Goal: Complete application form: Complete application form

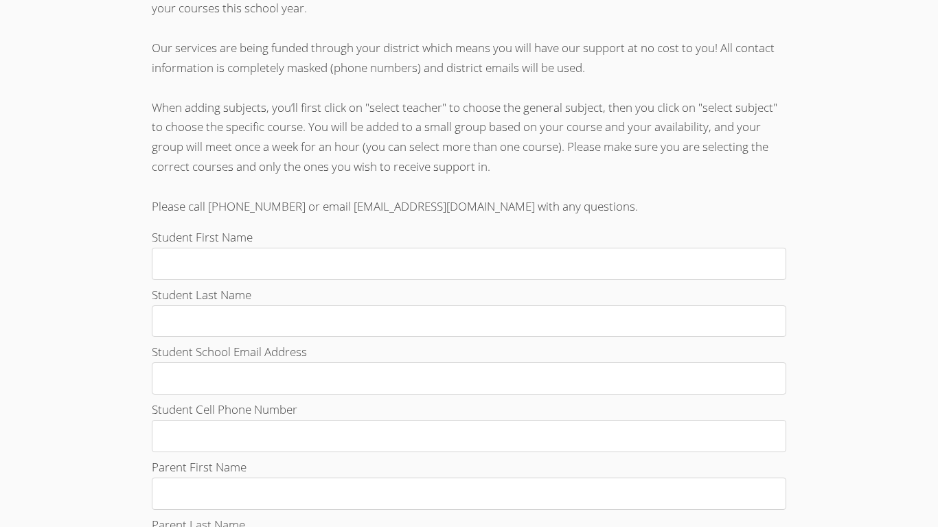
scroll to position [389, 0]
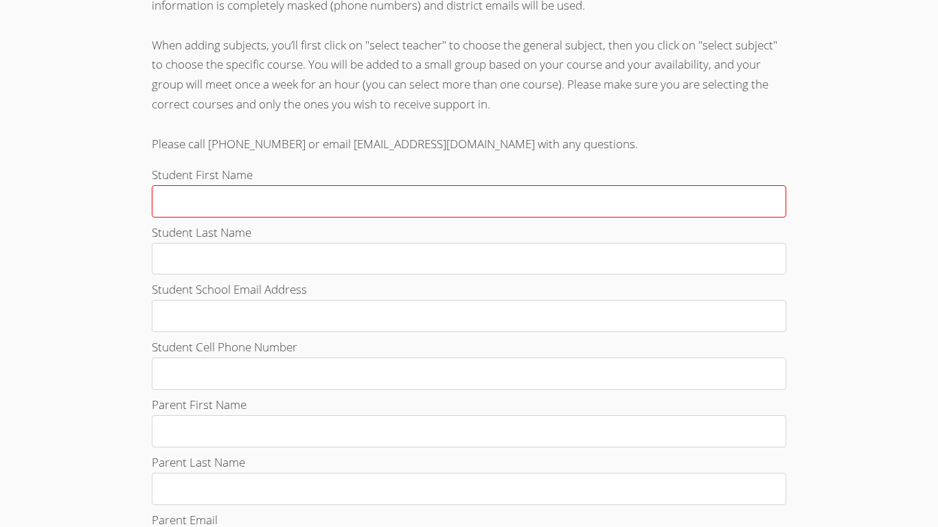
click at [323, 195] on input "Student First Name" at bounding box center [469, 201] width 634 height 32
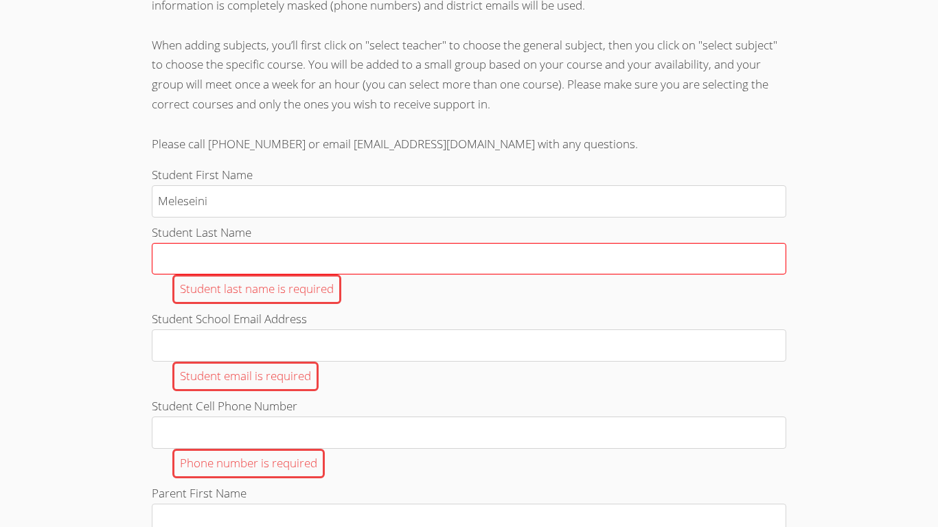
type input "Meleseini"
click at [325, 262] on input "Student Last Name Student last name is required" at bounding box center [469, 259] width 634 height 32
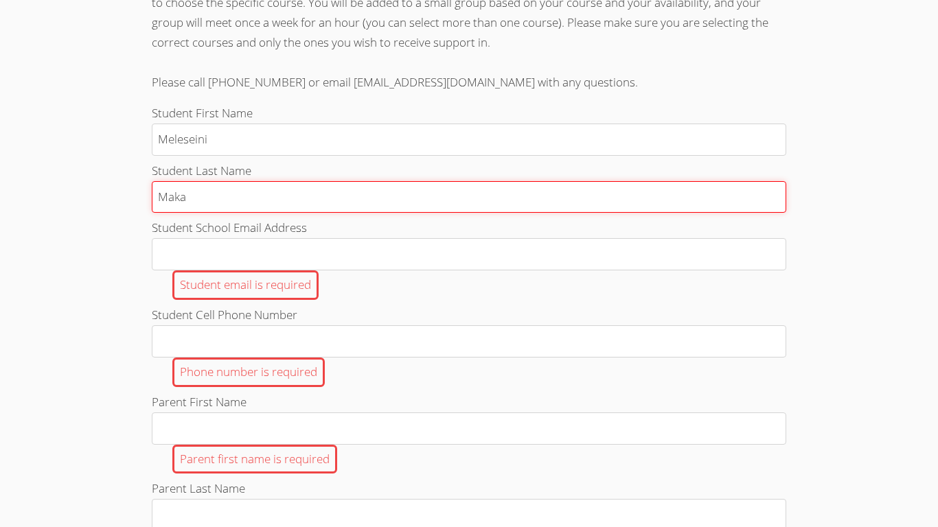
scroll to position [478, 0]
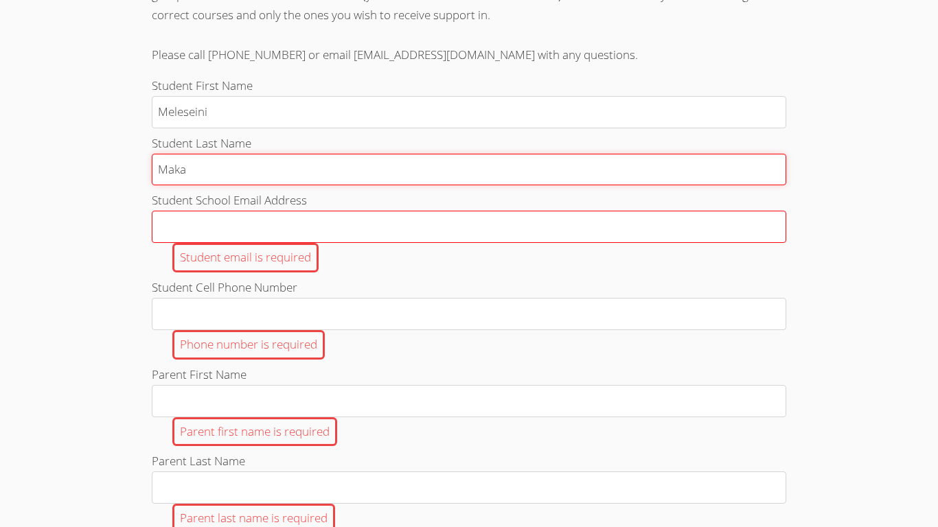
type input "Maka"
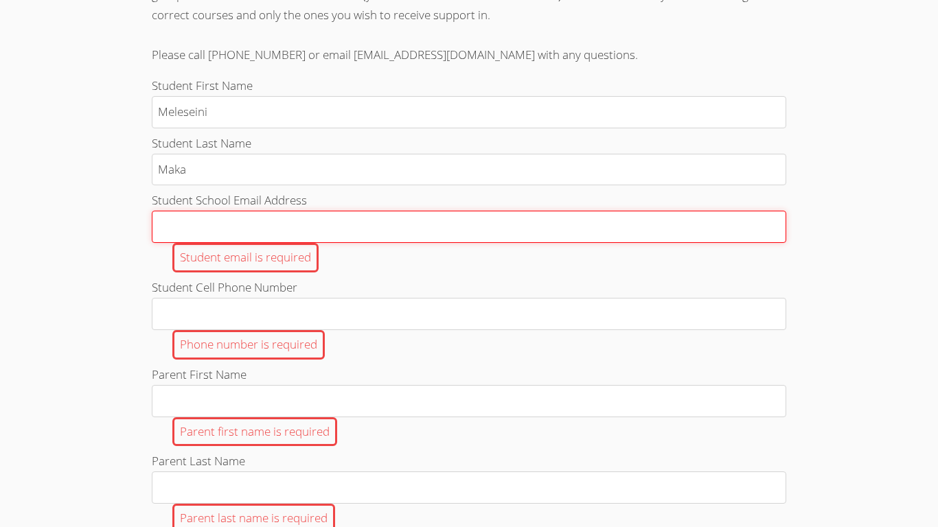
click at [286, 231] on input "Student School Email Address Student email is required" at bounding box center [469, 227] width 634 height 32
type input "[EMAIL_ADDRESS][DOMAIN_NAME]"
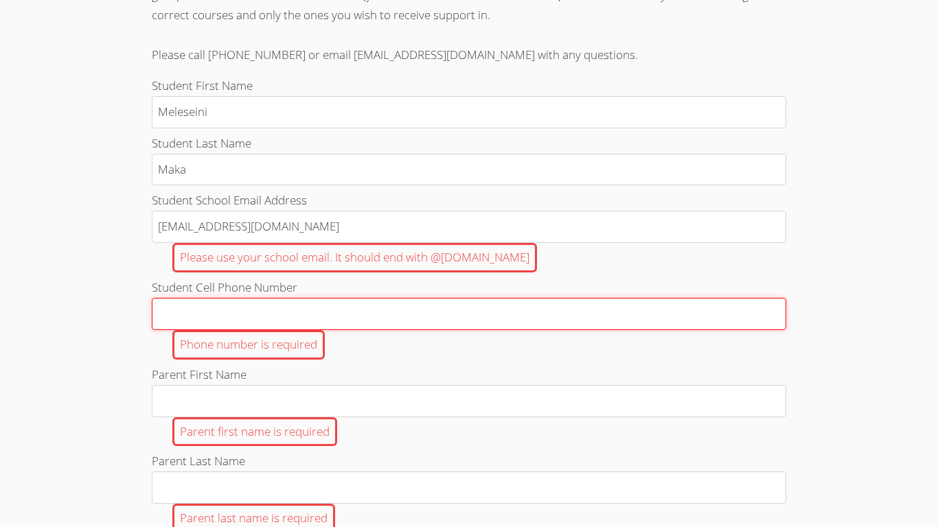
click at [257, 325] on input "Student Cell Phone Number Phone number is required" at bounding box center [469, 314] width 634 height 32
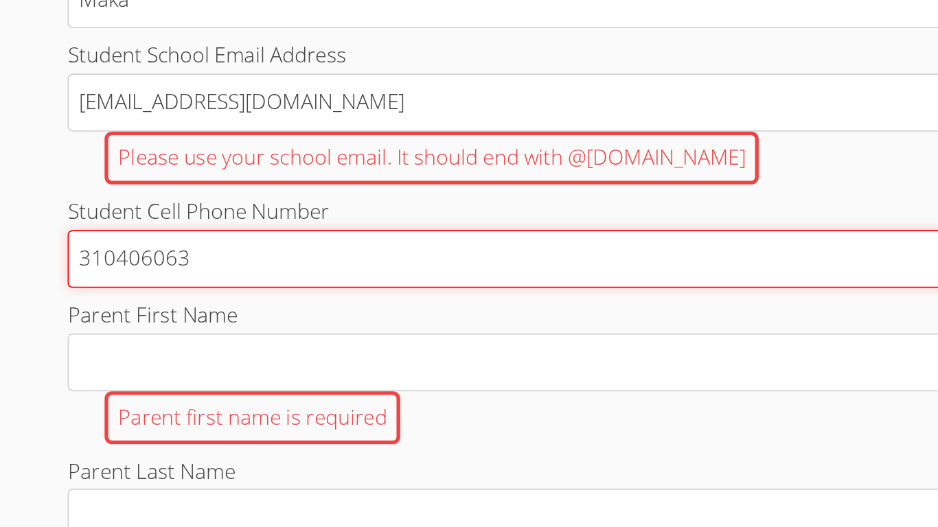
click at [197, 310] on input "310406063" at bounding box center [469, 314] width 634 height 32
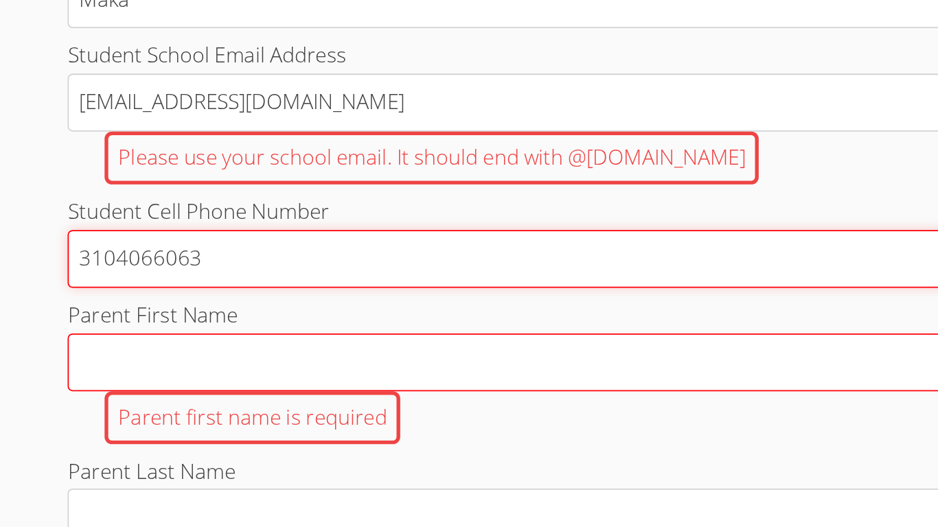
type input "3104066063"
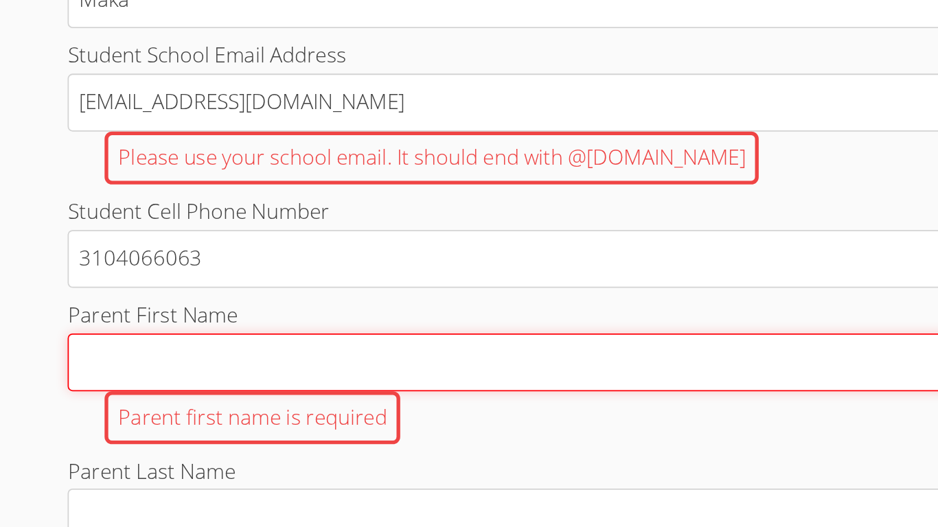
click at [221, 369] on input "Parent First Name Parent first name is required" at bounding box center [469, 372] width 634 height 32
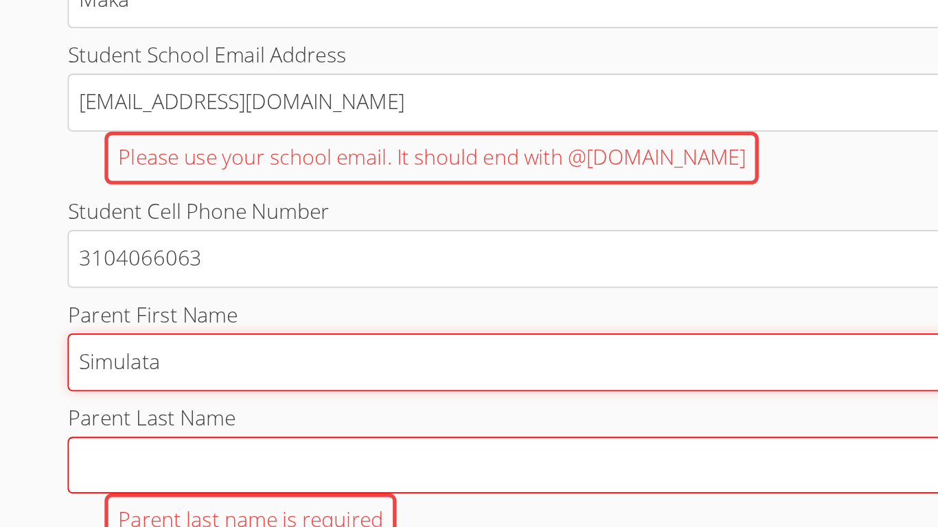
type input "Simulata"
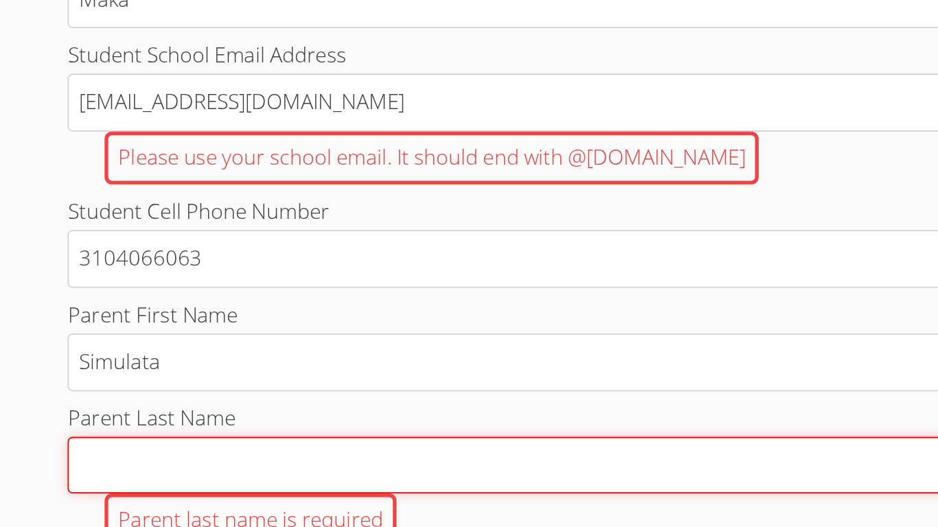
click at [205, 431] on input "Parent Last Name Parent last name is required" at bounding box center [469, 429] width 634 height 32
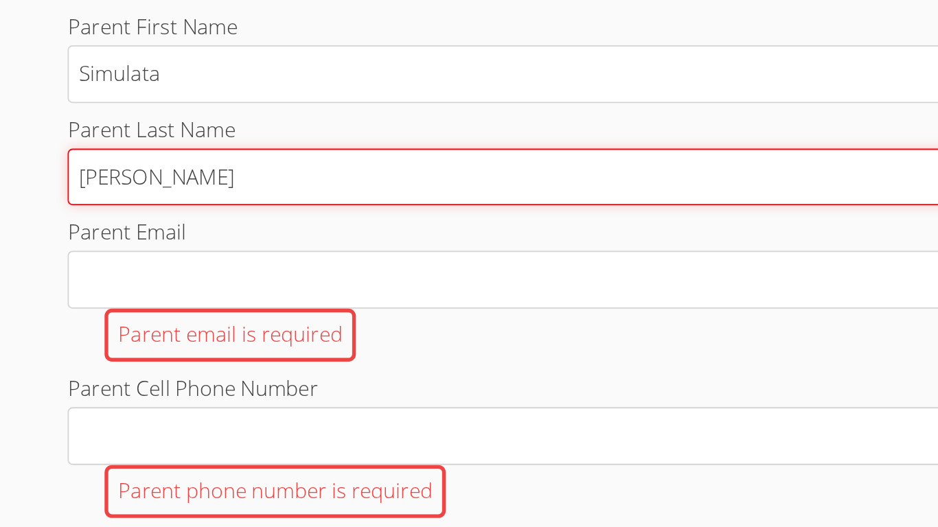
scroll to position [586, 0]
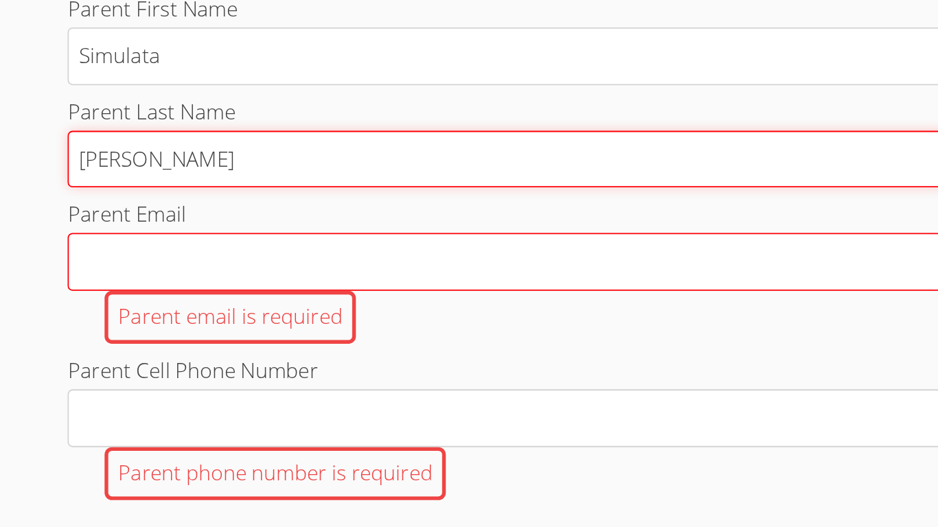
type input "Skeen"
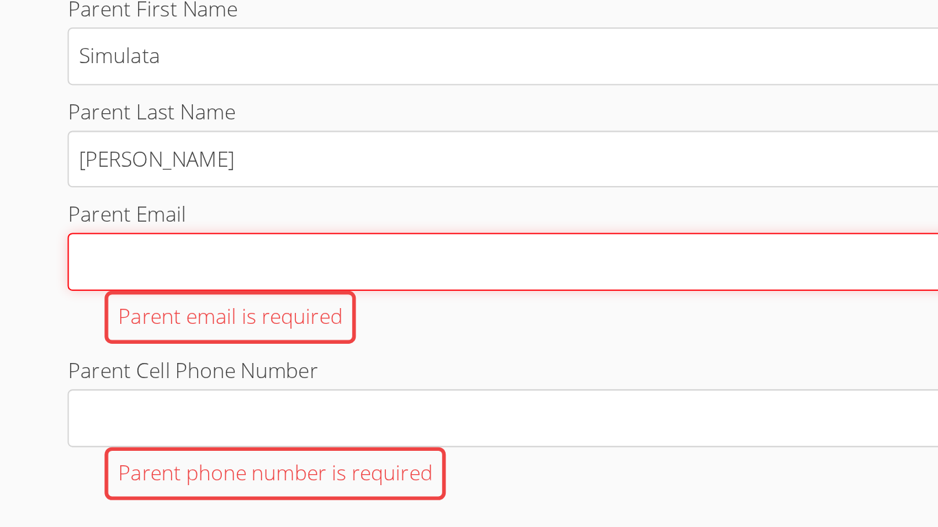
click at [187, 382] on input "Parent Email Parent email is required" at bounding box center [469, 379] width 634 height 32
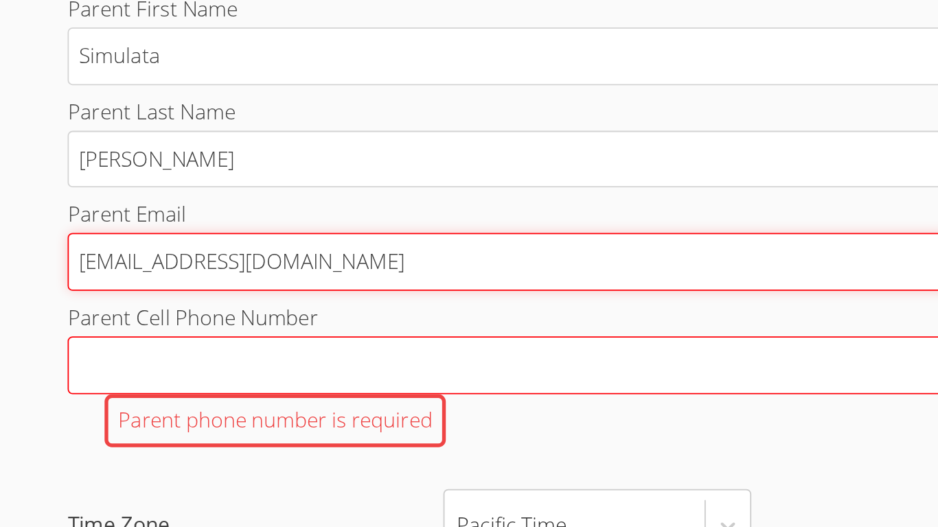
type input "simulataskeen@hotmail.com"
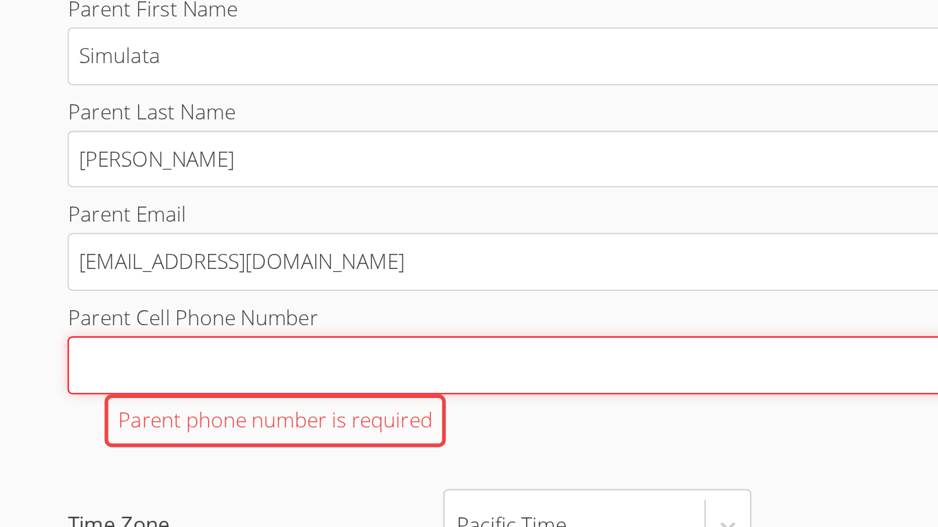
click at [190, 430] on input "Parent Cell Phone Number Parent phone number is required" at bounding box center [469, 436] width 634 height 32
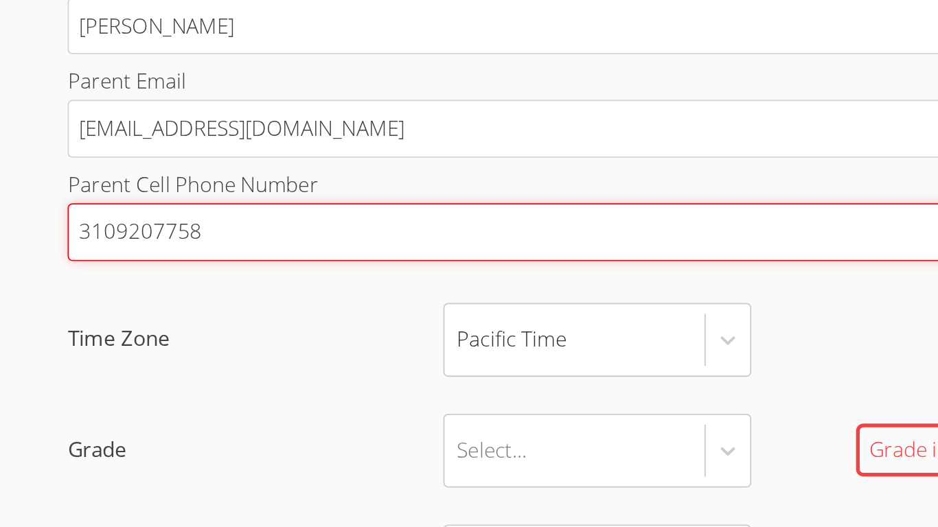
scroll to position [667, 0]
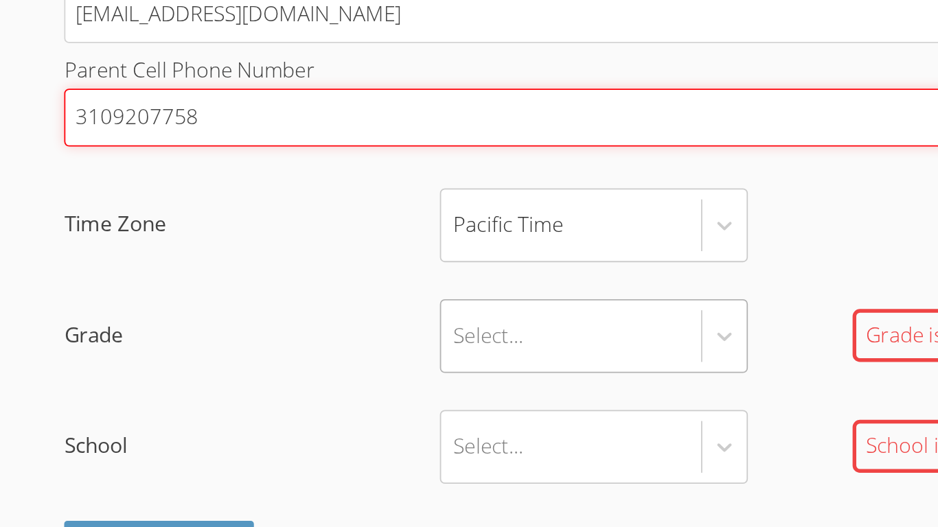
type input "3109207758"
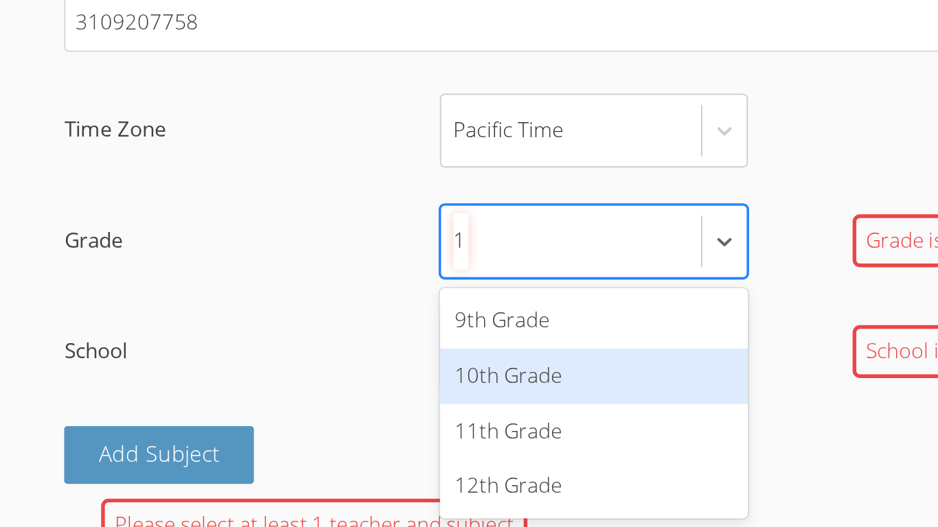
type input "12"
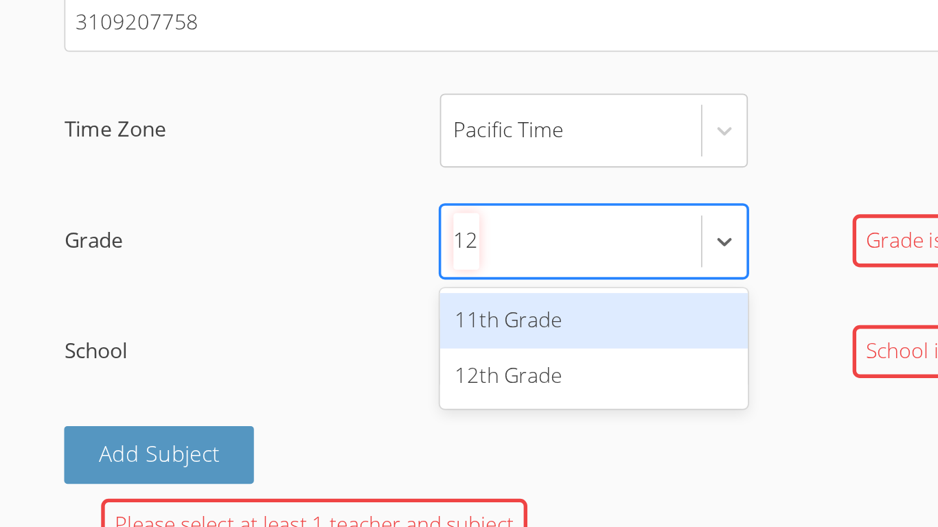
scroll to position [0, 0]
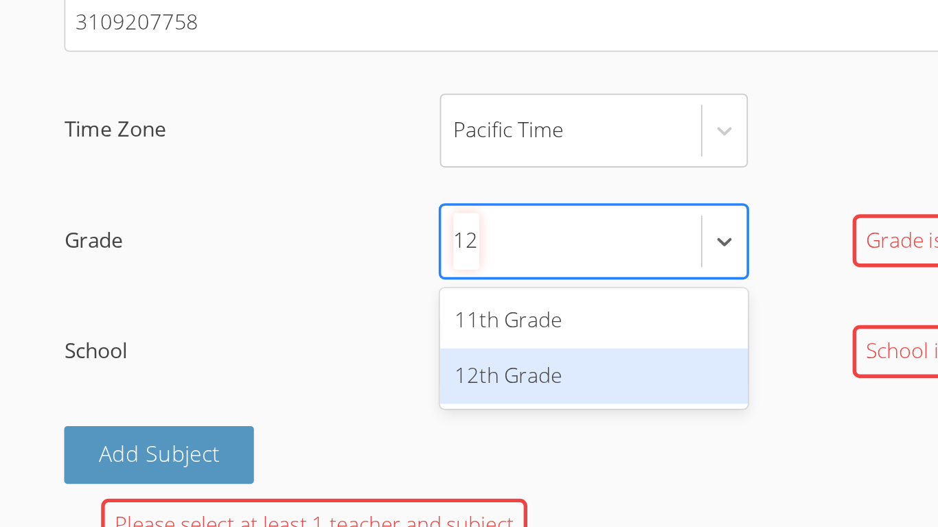
click at [435, 433] on div "12th Grade" at bounding box center [447, 442] width 172 height 31
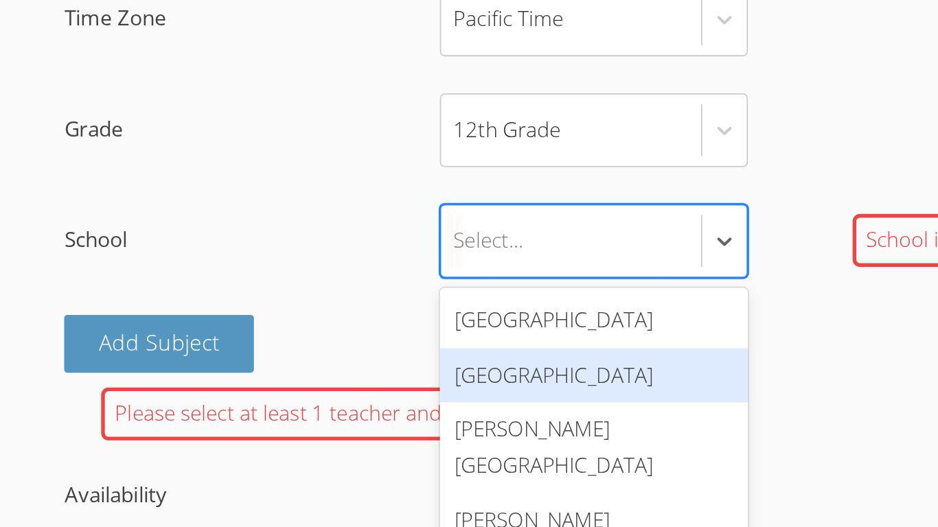
click at [428, 436] on div "Lawndale High School" at bounding box center [447, 442] width 172 height 31
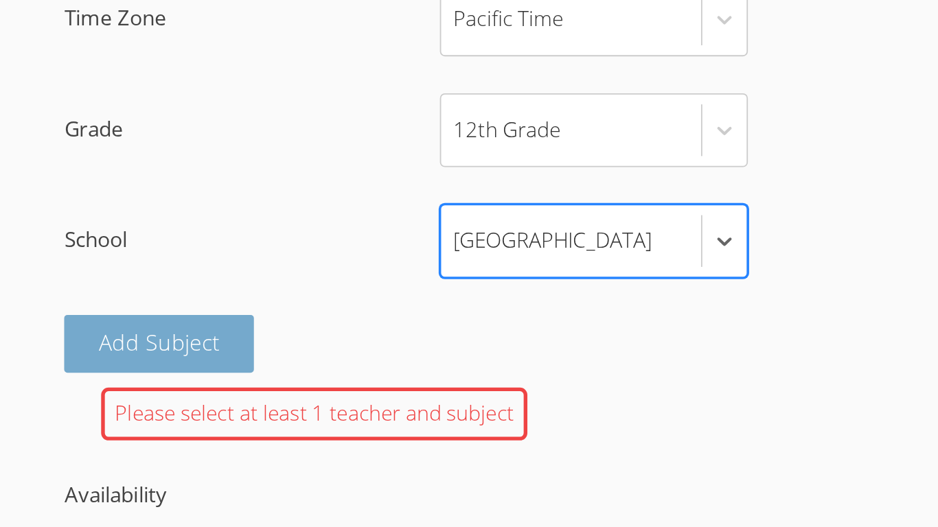
click at [240, 430] on button "Add Subject" at bounding box center [205, 425] width 106 height 32
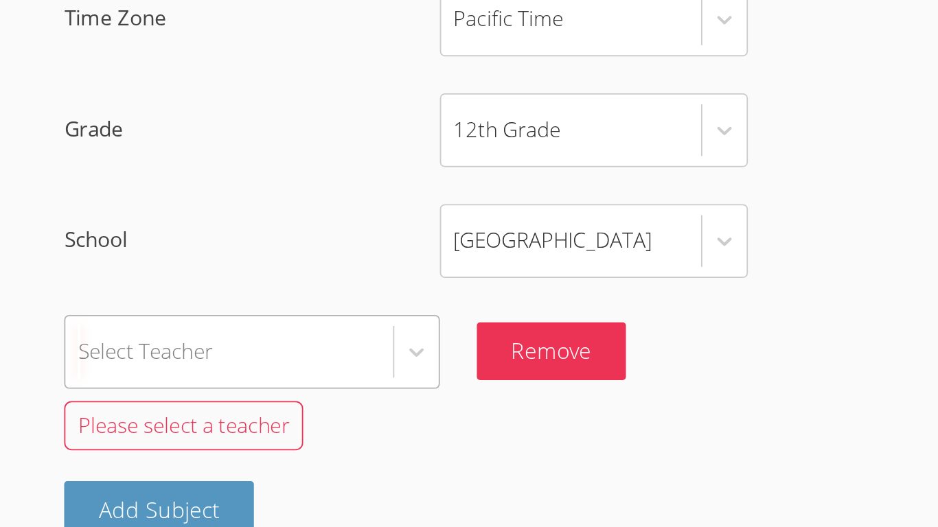
scroll to position [962, 0]
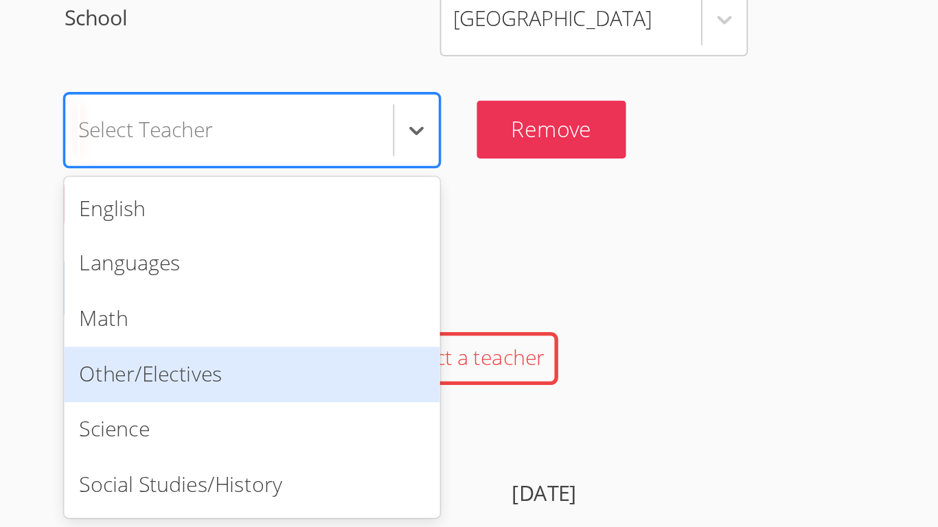
click at [240, 326] on div "option Other/Electives focused, 4 of 6. 6 results available. Use Up and Down to…" at bounding box center [256, 305] width 209 height 41
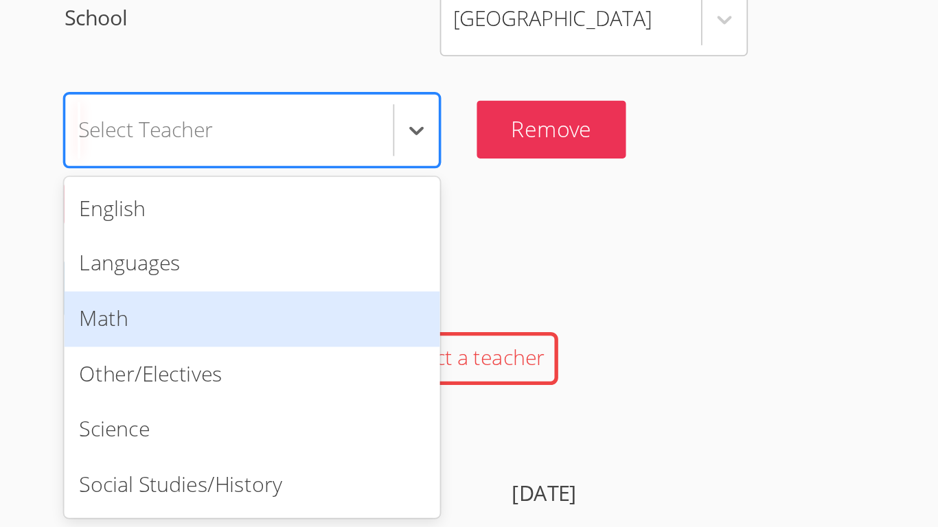
click at [243, 404] on div "Math" at bounding box center [256, 411] width 209 height 31
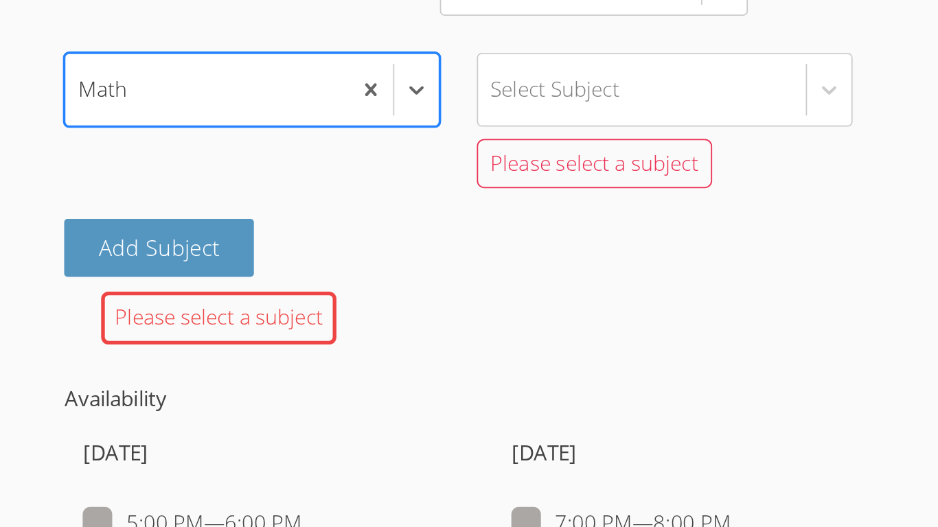
scroll to position [987, 0]
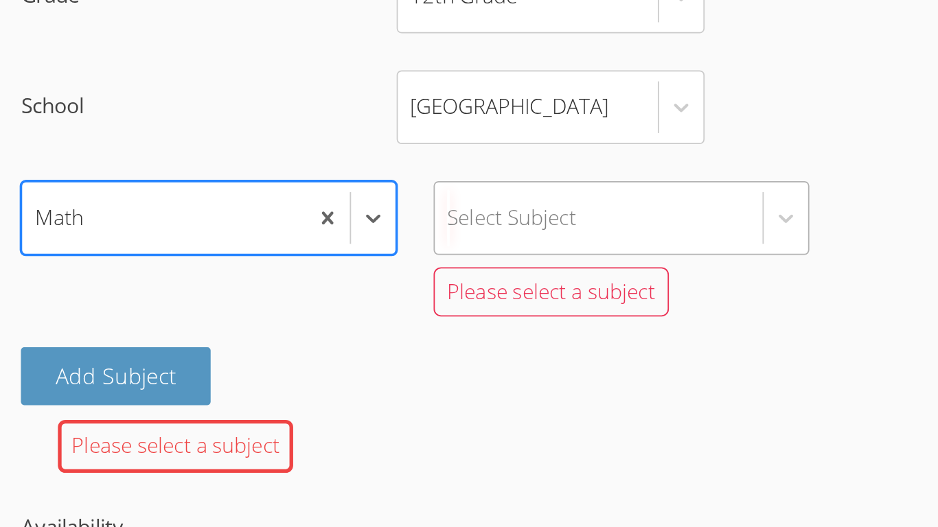
click at [453, 268] on div "Select Subject" at bounding box center [473, 281] width 183 height 40
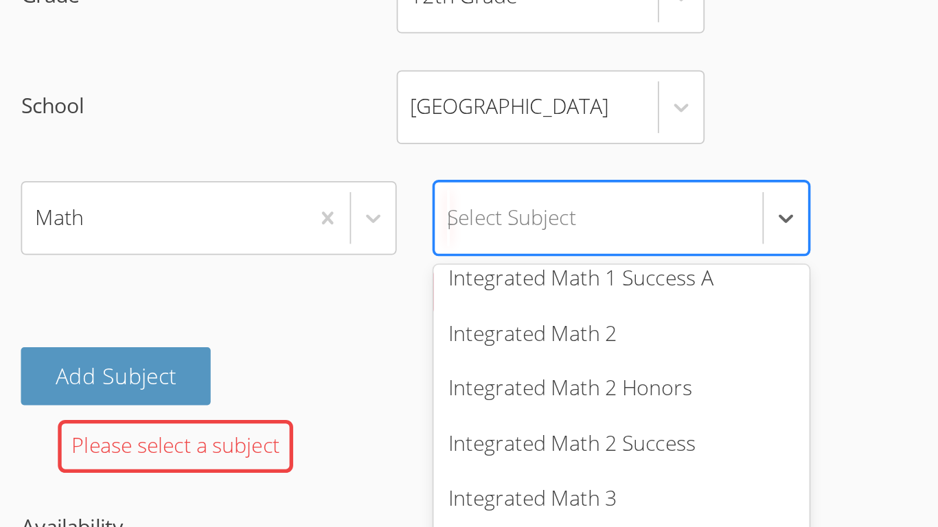
scroll to position [0, 4]
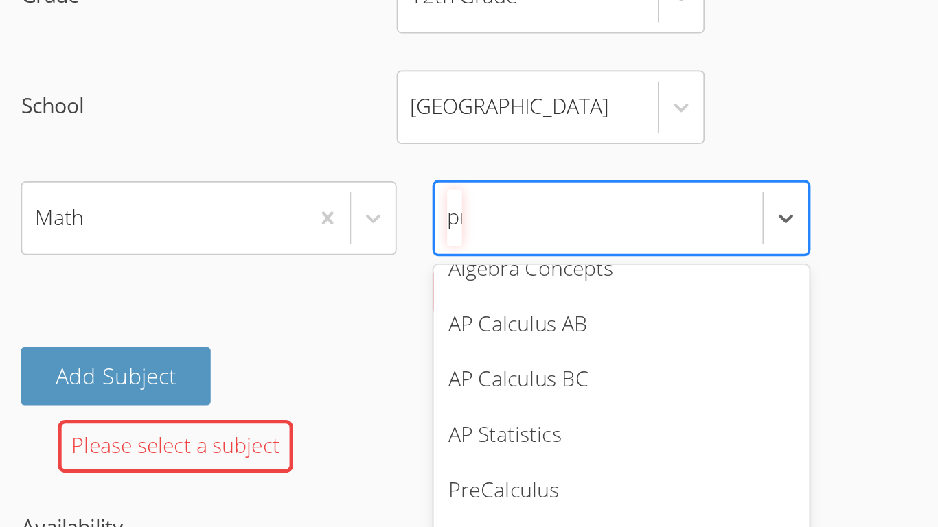
type input "pre"
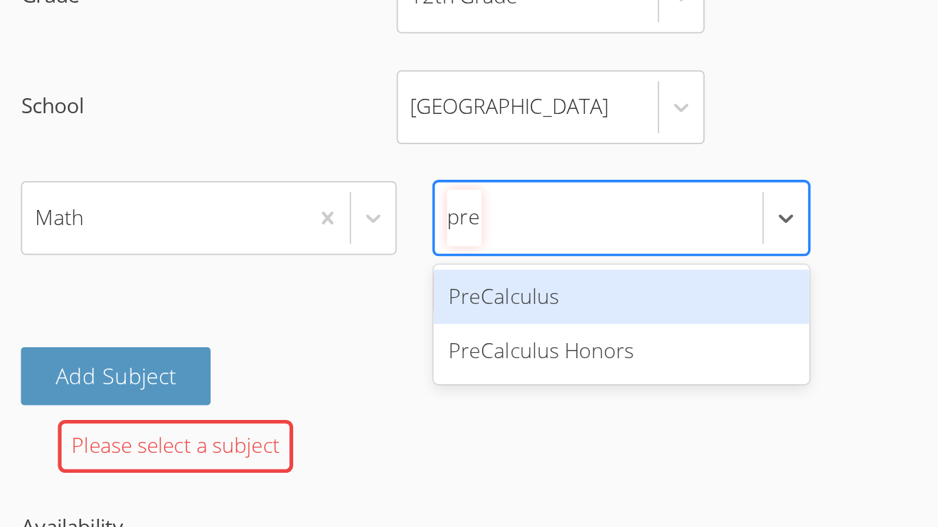
scroll to position [0, 0]
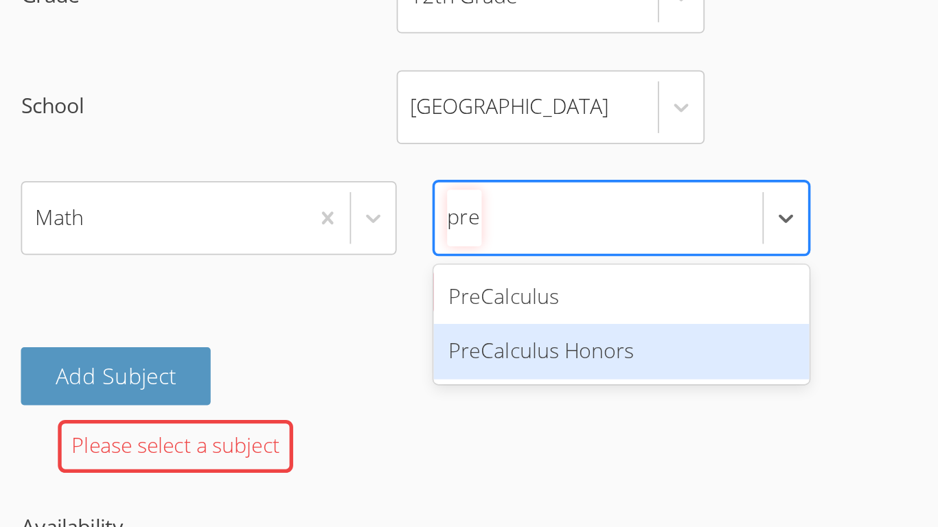
click at [495, 362] on div "PreCalculus Honors" at bounding box center [486, 355] width 209 height 31
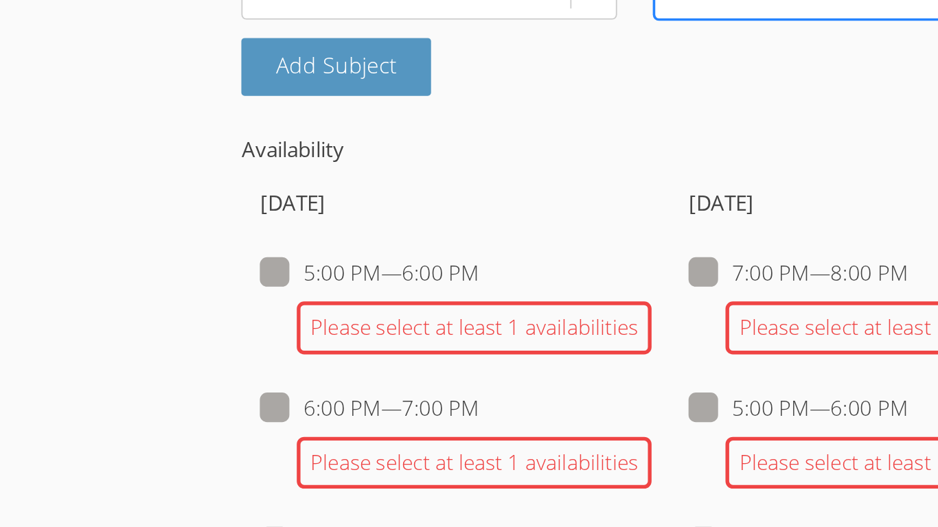
scroll to position [1046, 0]
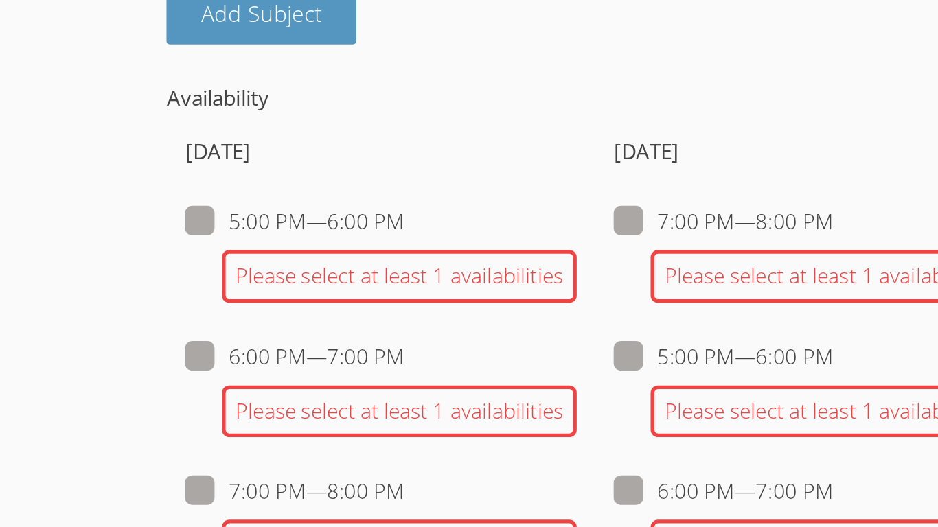
scroll to position [1079, 0]
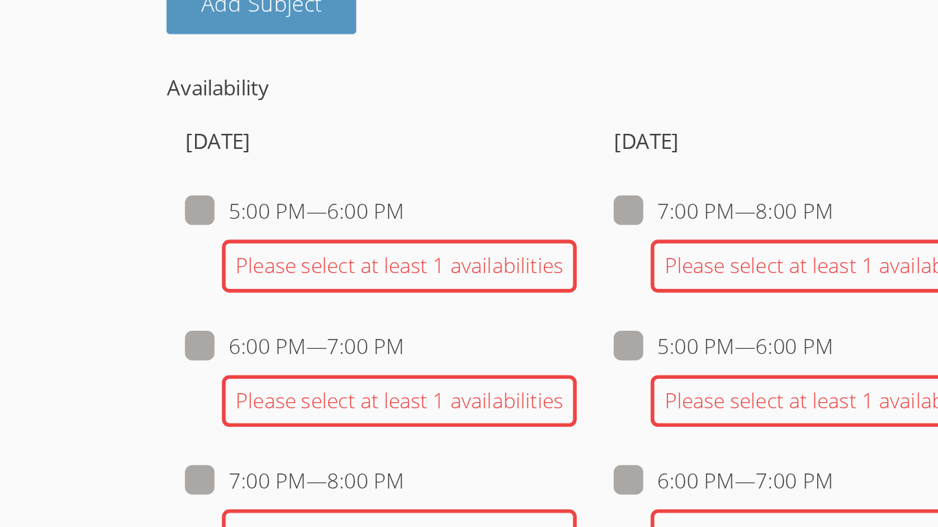
click at [179, 352] on label "5:00 PM — 6:00 PM" at bounding box center [223, 351] width 122 height 18
click at [284, 352] on input "5:00 PM — 6:00 PM" at bounding box center [290, 348] width 12 height 12
checkbox input "true"
checkbox input "false"
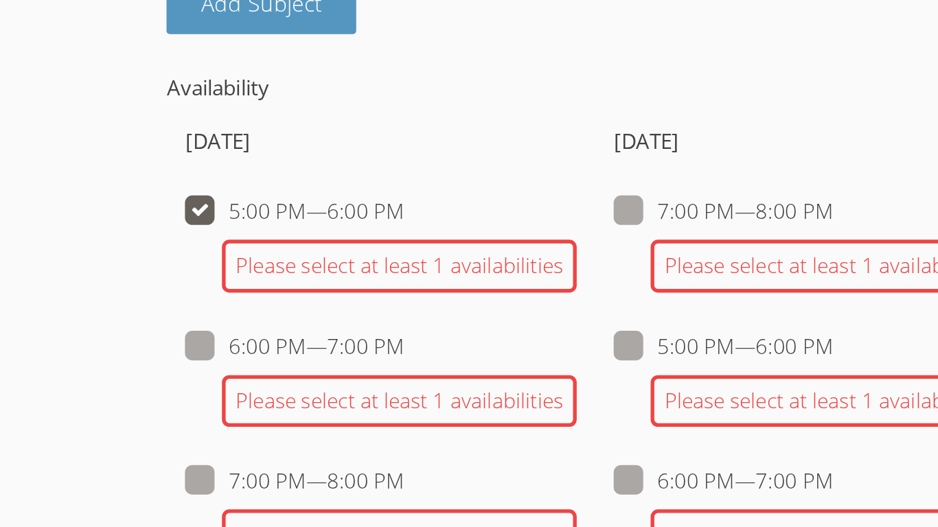
checkbox input "false"
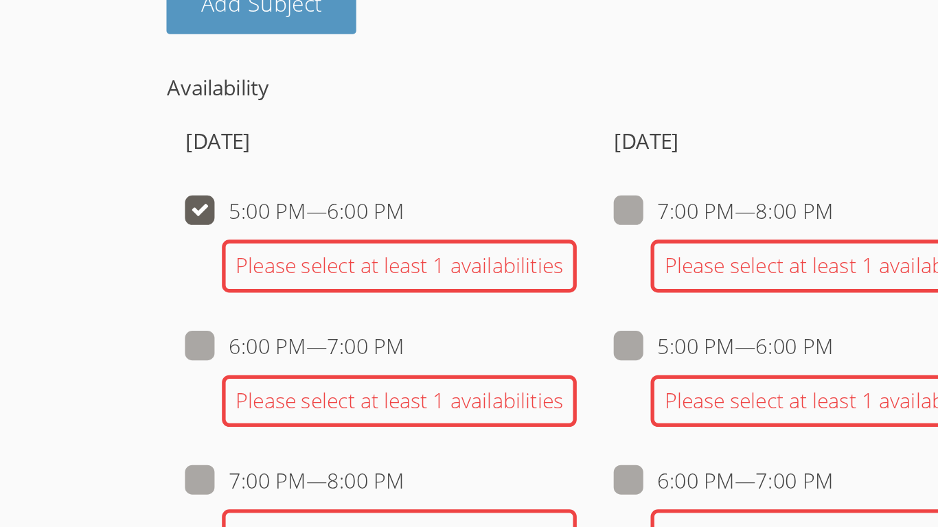
checkbox input "false"
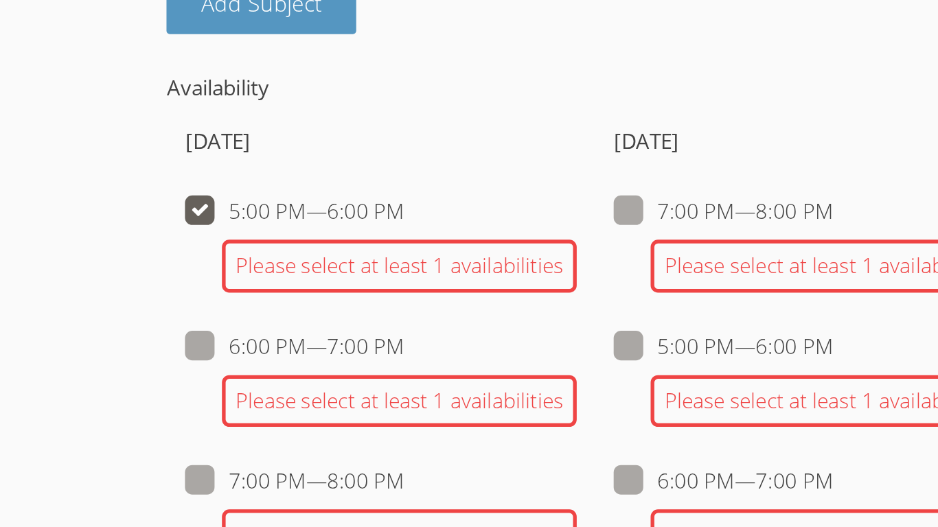
checkbox input "false"
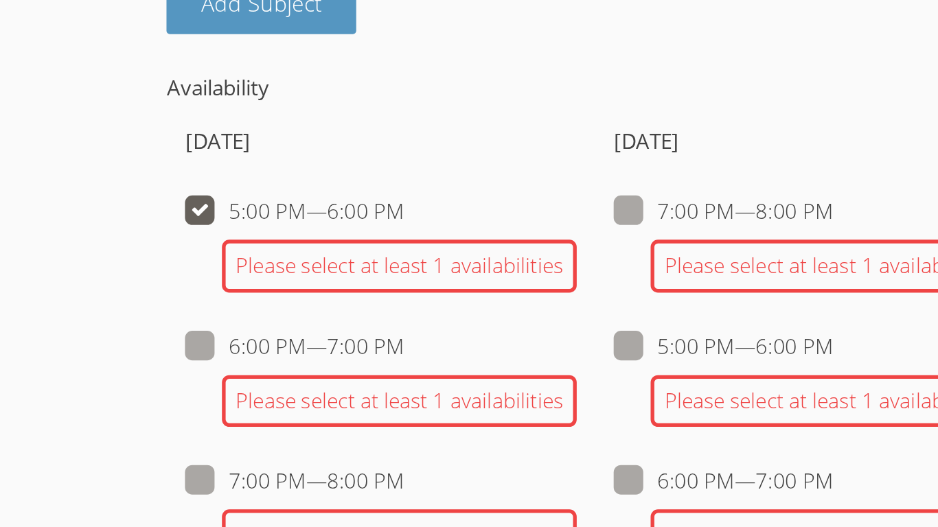
checkbox input "false"
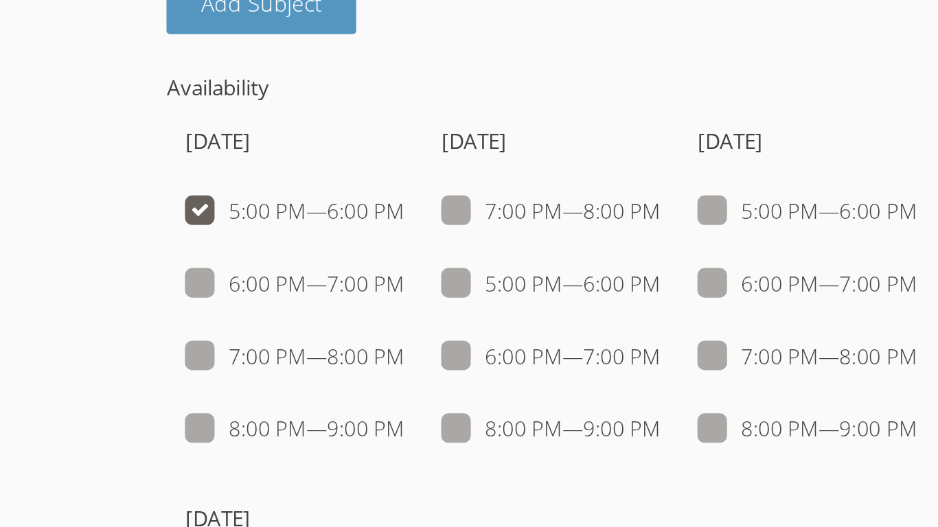
click at [284, 354] on span at bounding box center [284, 351] width 0 height 16
click at [284, 354] on input "5:00 PM — 6:00 PM" at bounding box center [290, 348] width 12 height 12
checkbox input "false"
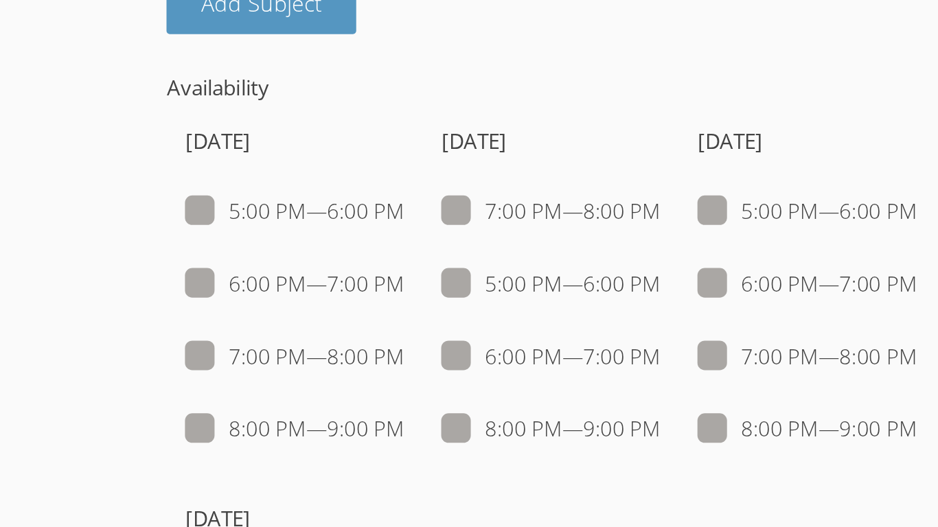
checkbox input "false"
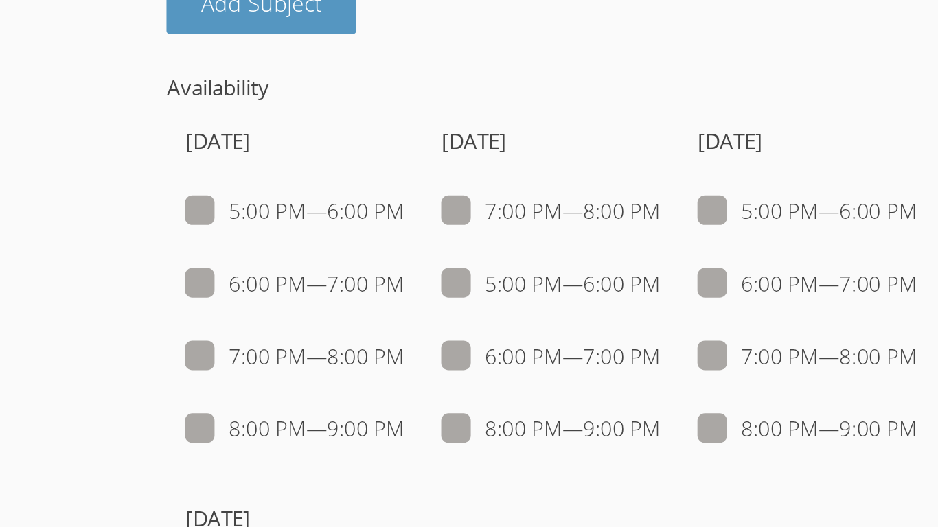
checkbox input "false"
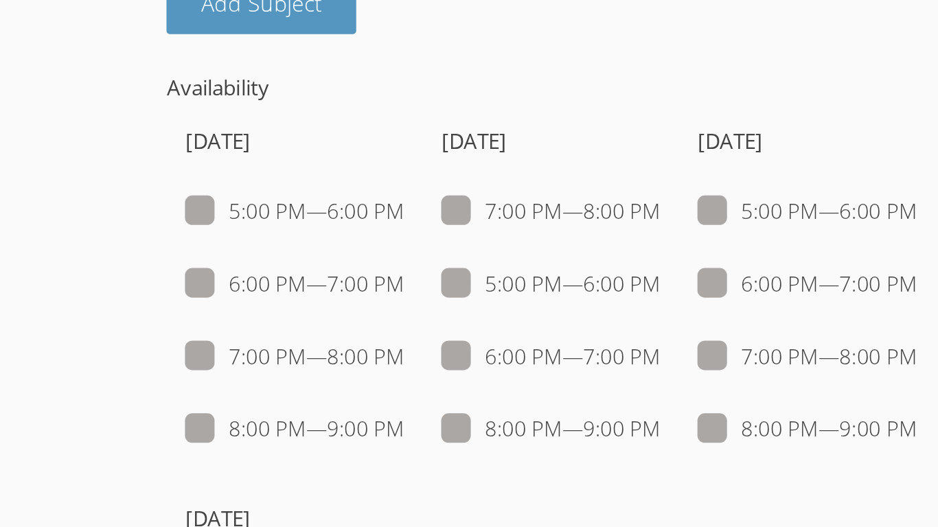
checkbox input "false"
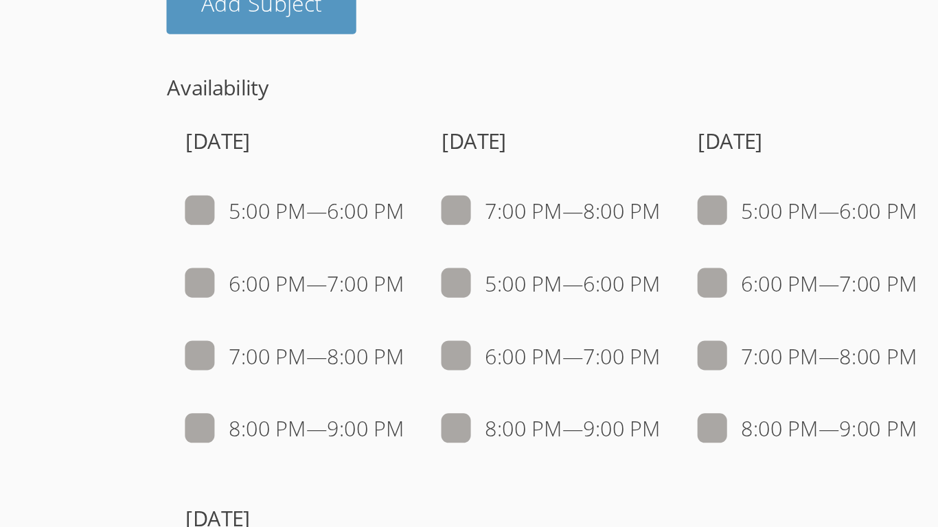
checkbox input "false"
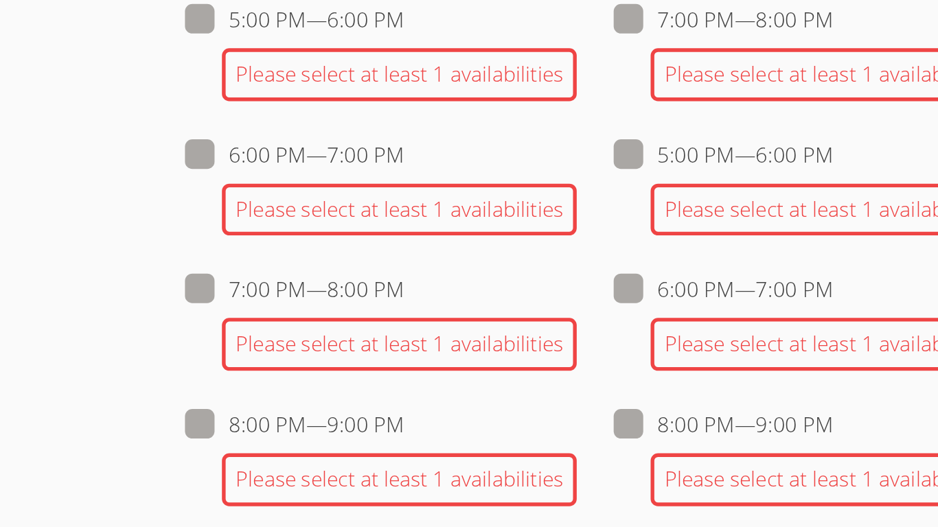
scroll to position [1189, 0]
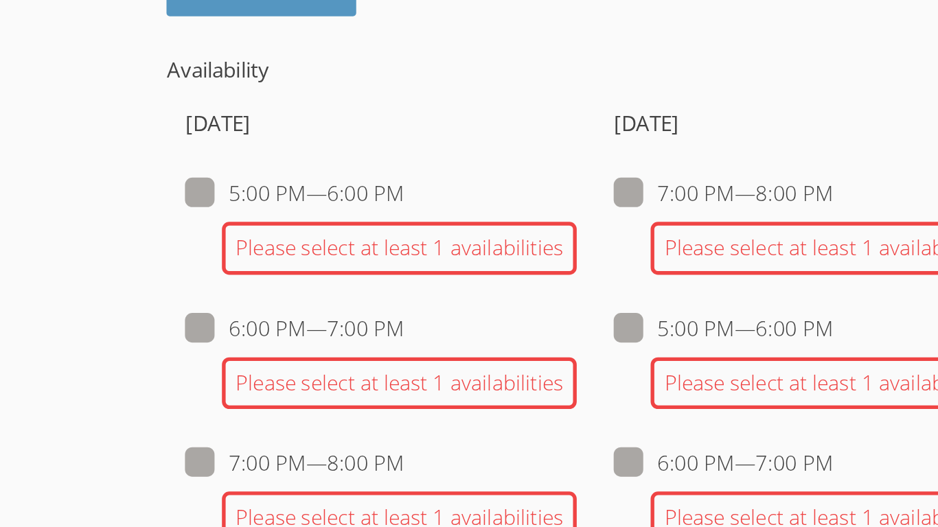
click at [284, 239] on span at bounding box center [284, 240] width 0 height 16
click at [284, 239] on input "5:00 PM — 6:00 PM" at bounding box center [290, 237] width 12 height 12
checkbox input "true"
checkbox input "false"
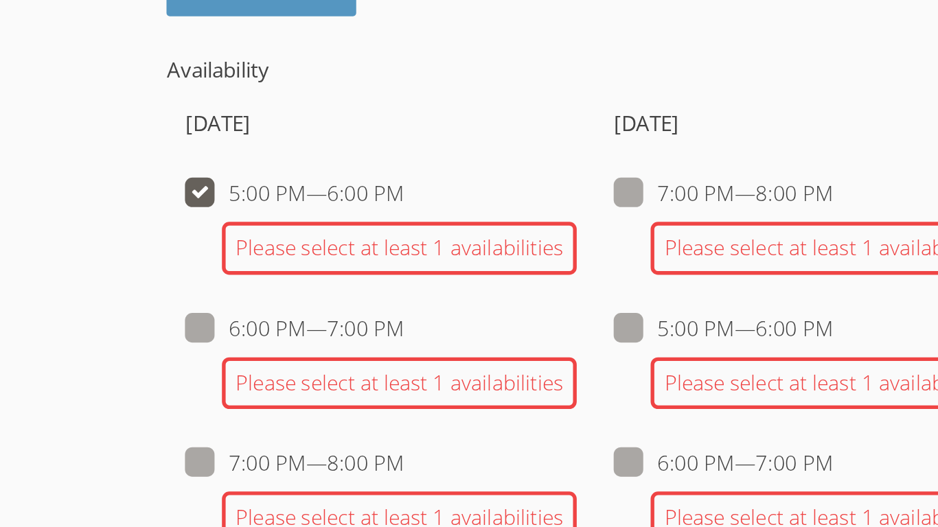
checkbox input "false"
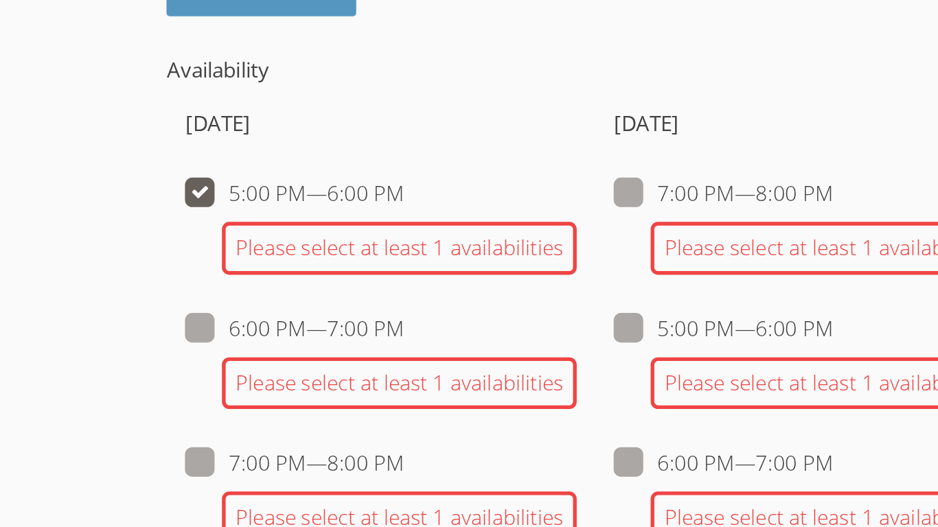
checkbox input "false"
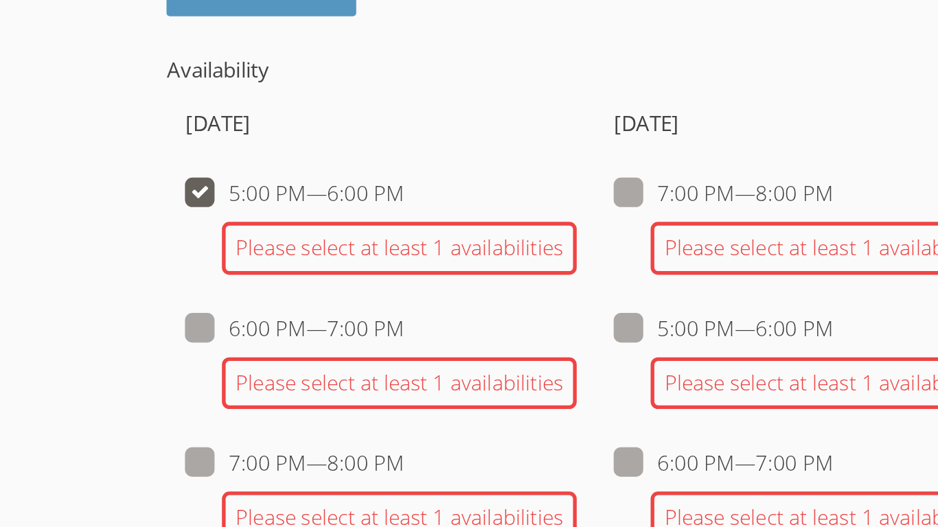
checkbox input "false"
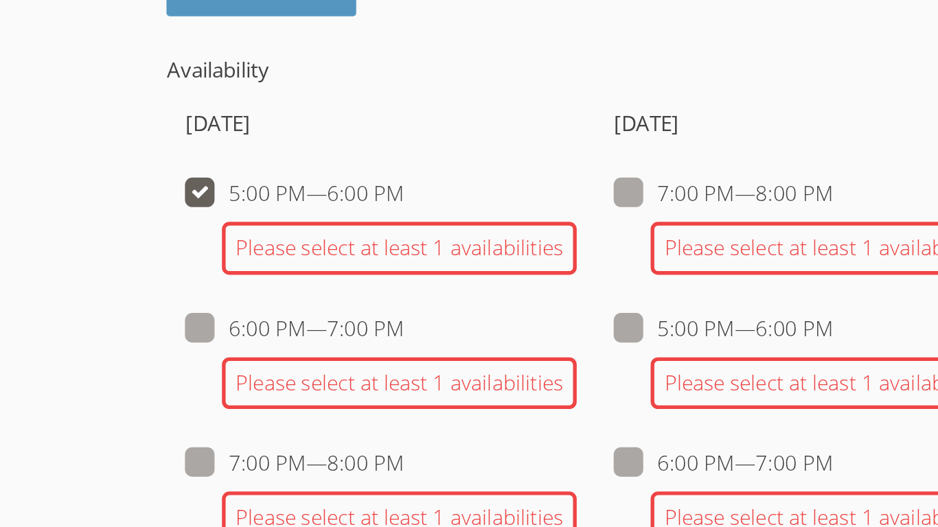
checkbox input "false"
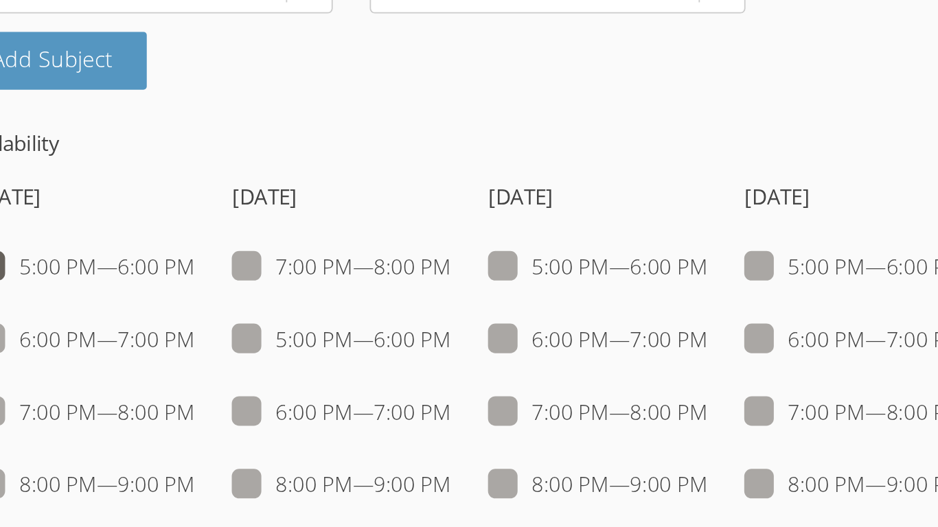
scroll to position [1271, 0]
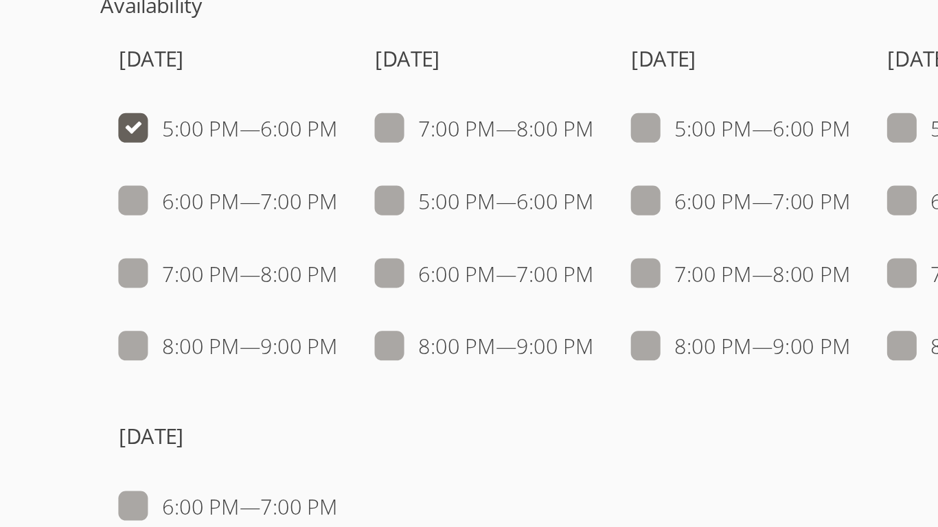
click at [427, 240] on span at bounding box center [427, 239] width 0 height 16
click at [427, 240] on input "6:00 PM — 7:00 PM" at bounding box center [433, 237] width 12 height 12
checkbox input "true"
checkbox input "false"
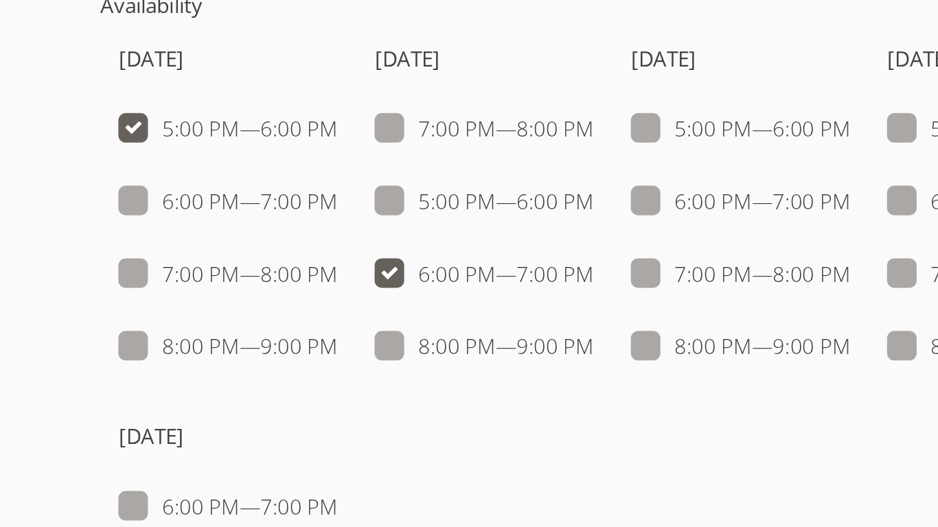
checkbox input "false"
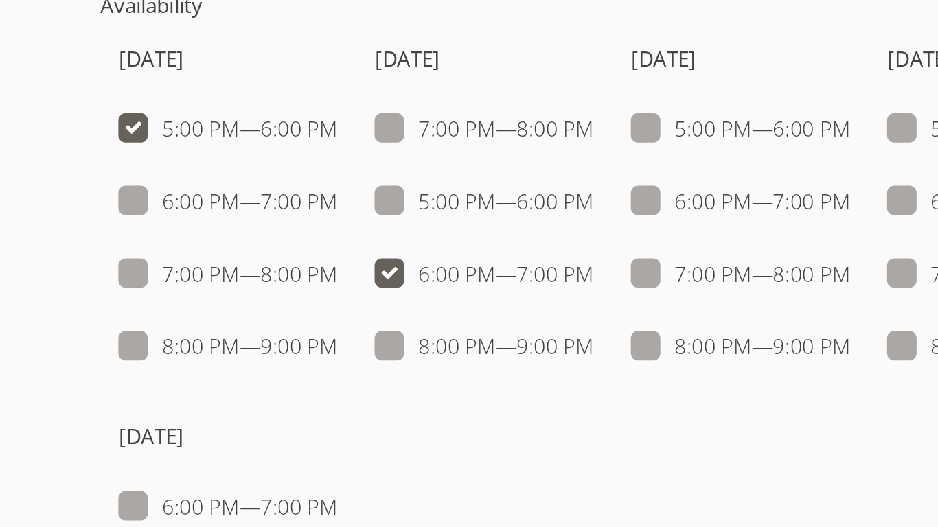
checkbox input "false"
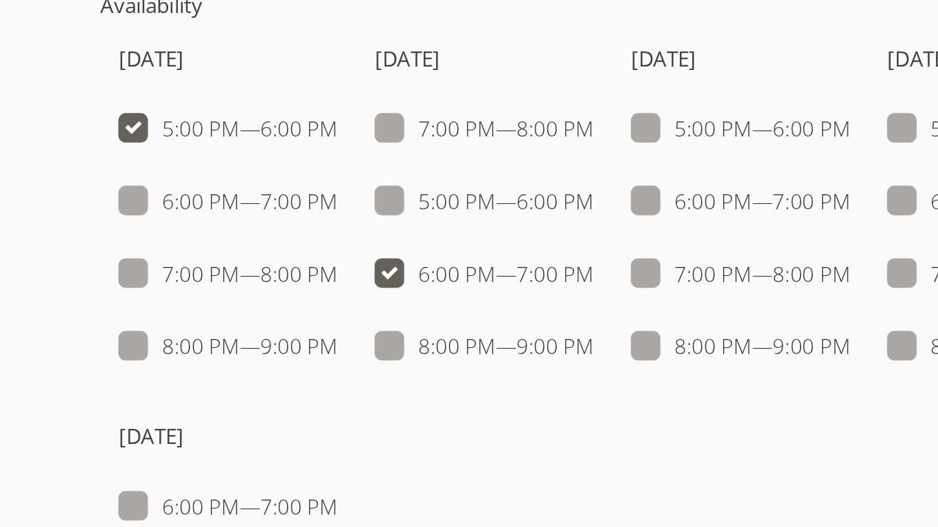
checkbox input "false"
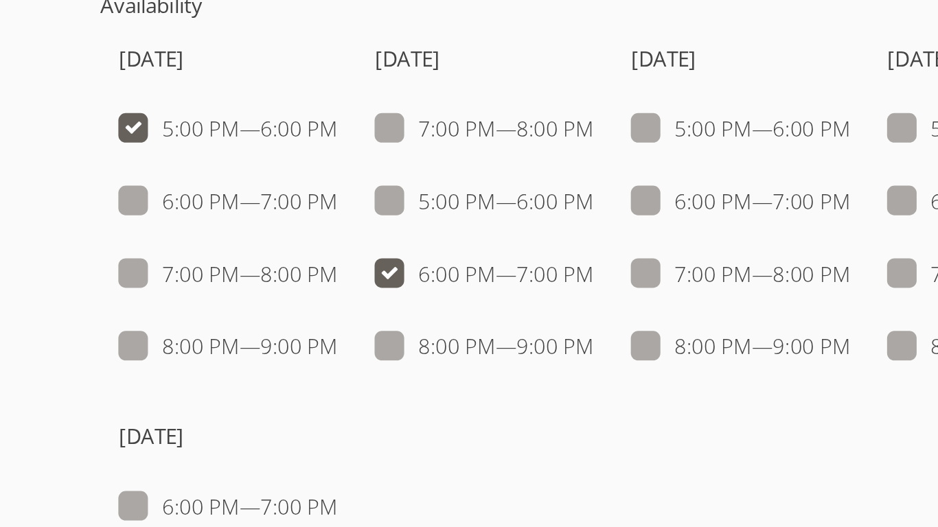
checkbox input "false"
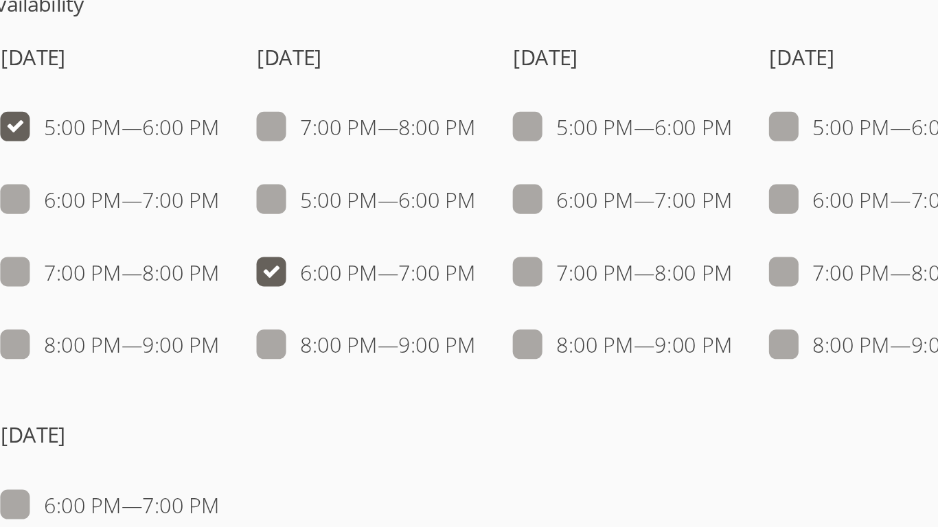
click at [570, 205] on span at bounding box center [570, 199] width 0 height 16
click at [570, 202] on input "6:00 PM — 7:00 PM" at bounding box center [576, 196] width 12 height 12
checkbox input "true"
checkbox input "false"
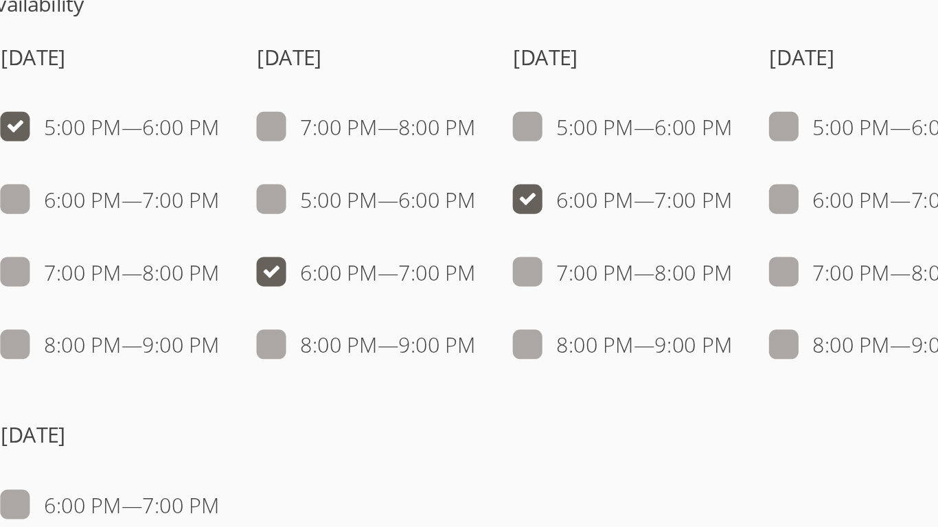
checkbox input "false"
checkbox input "true"
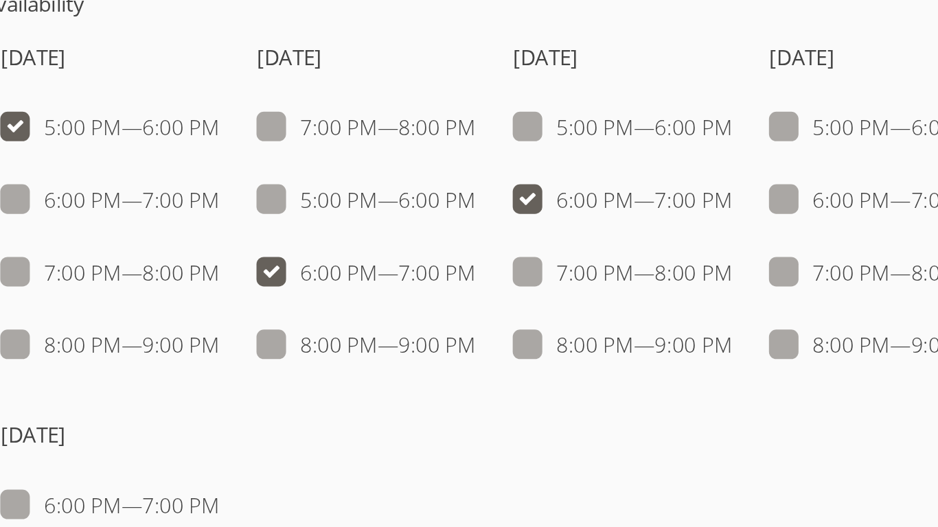
checkbox input "false"
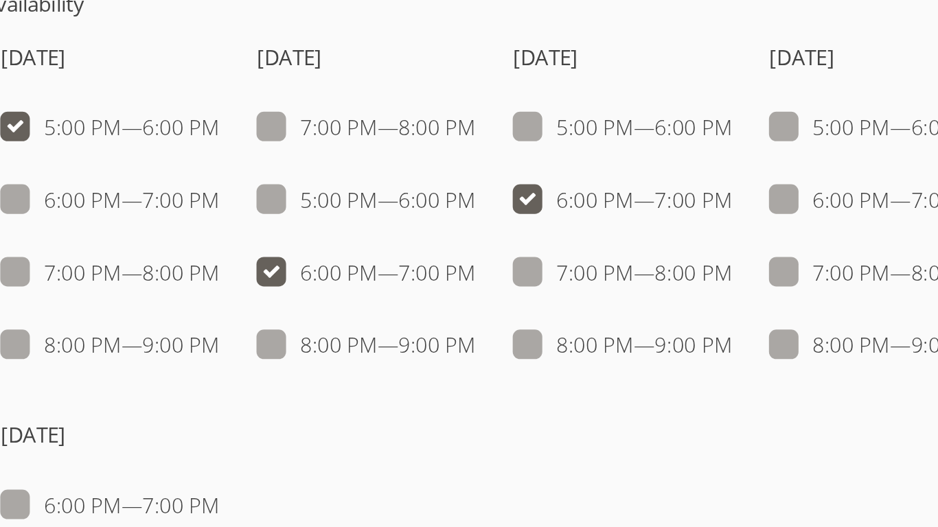
checkbox input "false"
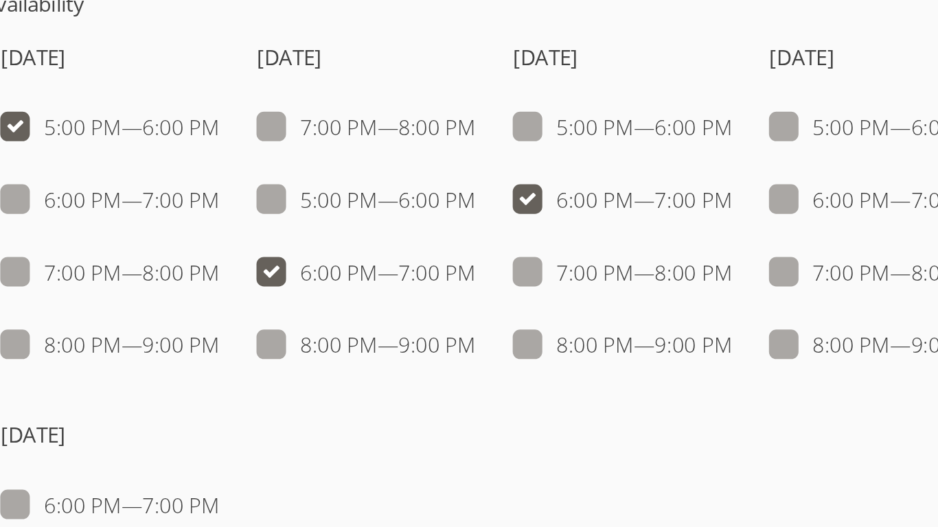
checkbox input "false"
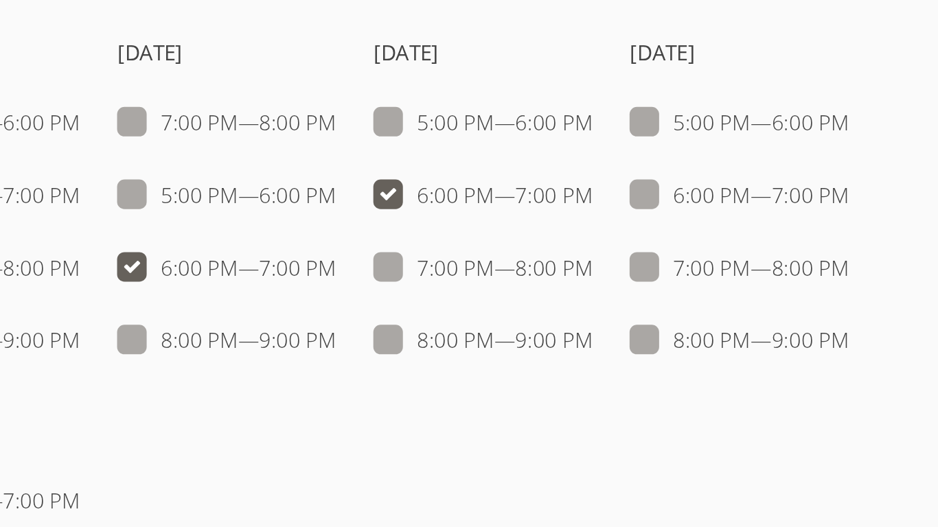
click at [713, 203] on span at bounding box center [713, 199] width 0 height 16
click at [713, 202] on input "6:00 PM — 7:00 PM" at bounding box center [719, 196] width 12 height 12
checkbox input "true"
checkbox input "false"
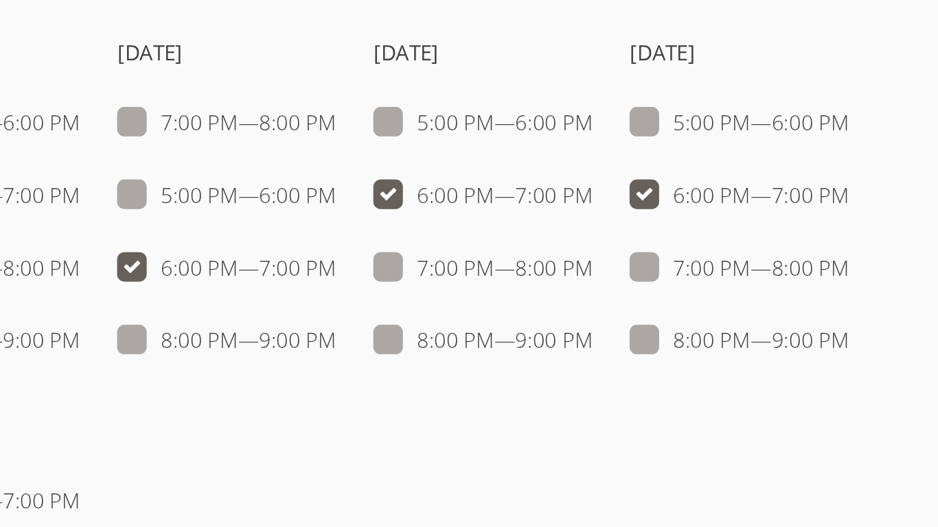
checkbox input "false"
checkbox input "true"
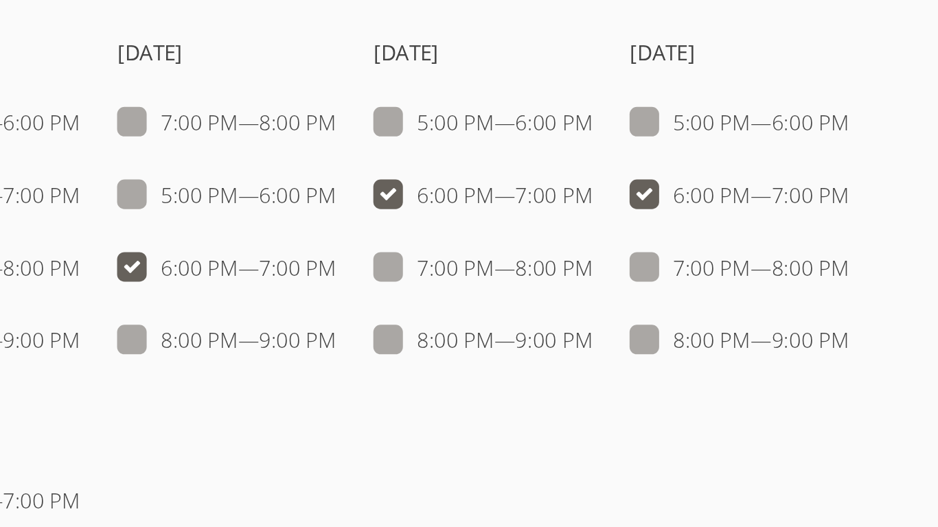
checkbox input "false"
checkbox input "true"
checkbox input "false"
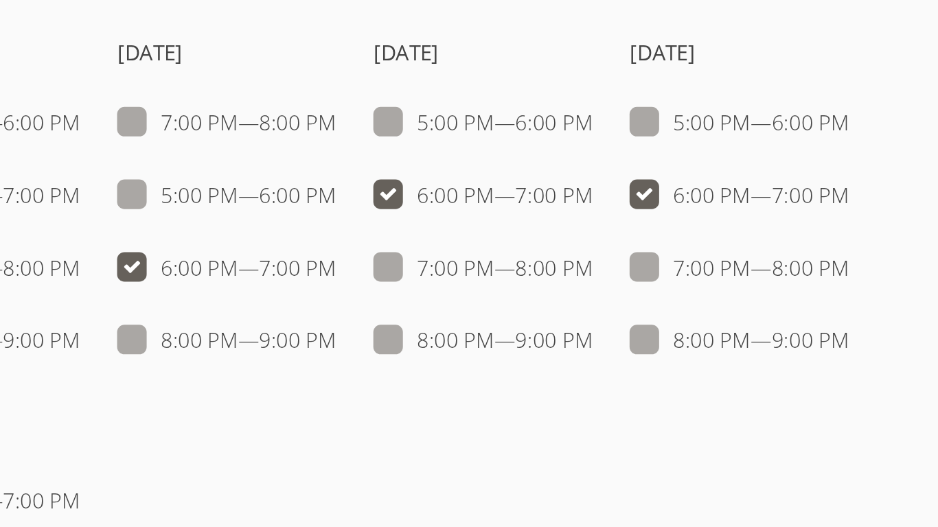
checkbox input "false"
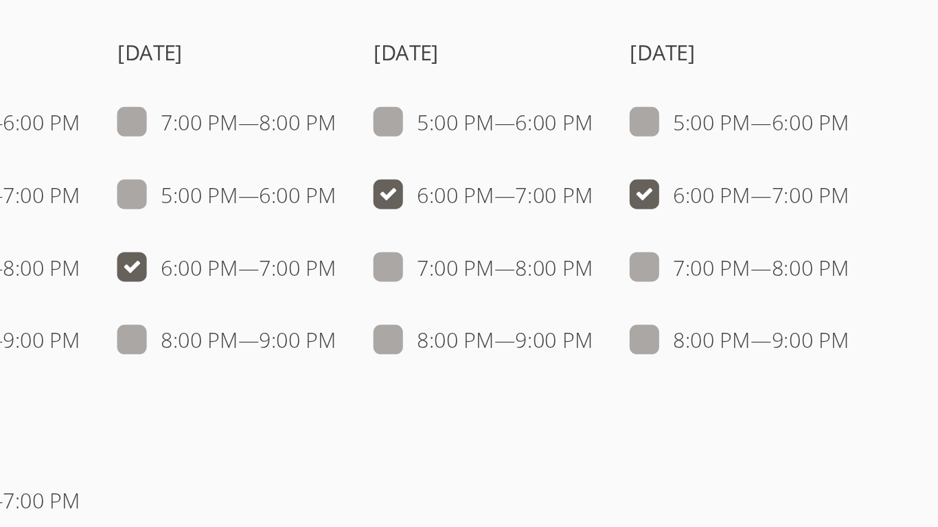
checkbox input "false"
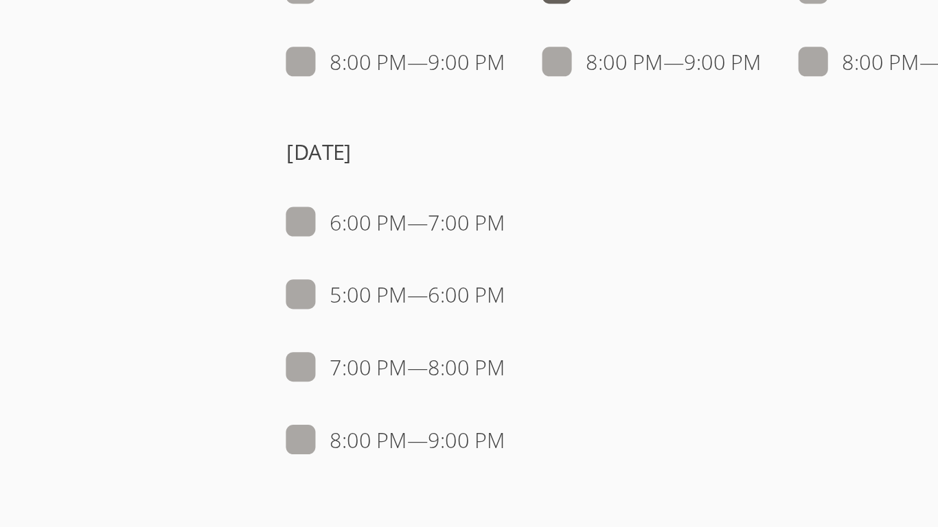
scroll to position [1285, 0]
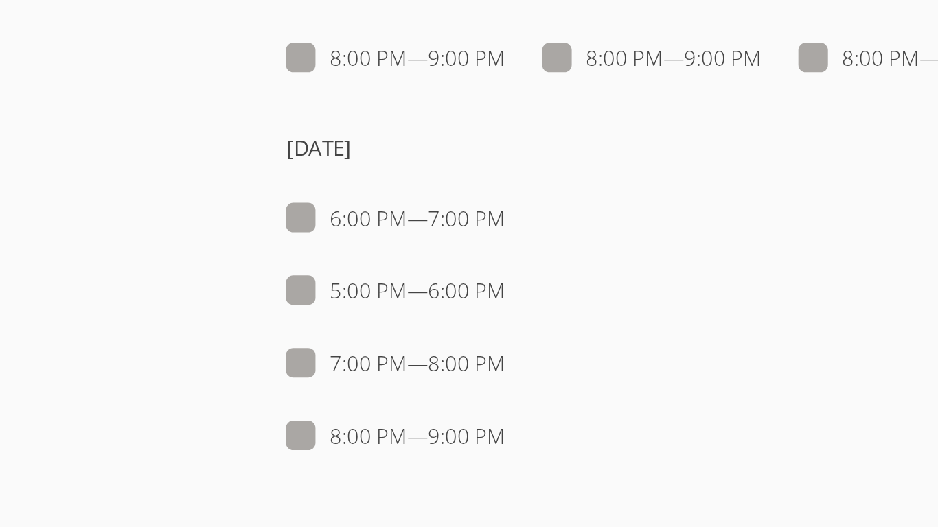
click at [284, 360] on span at bounding box center [284, 355] width 0 height 16
click at [284, 358] on input "6:00 PM — 7:00 PM" at bounding box center [290, 352] width 12 height 12
checkbox input "true"
checkbox input "false"
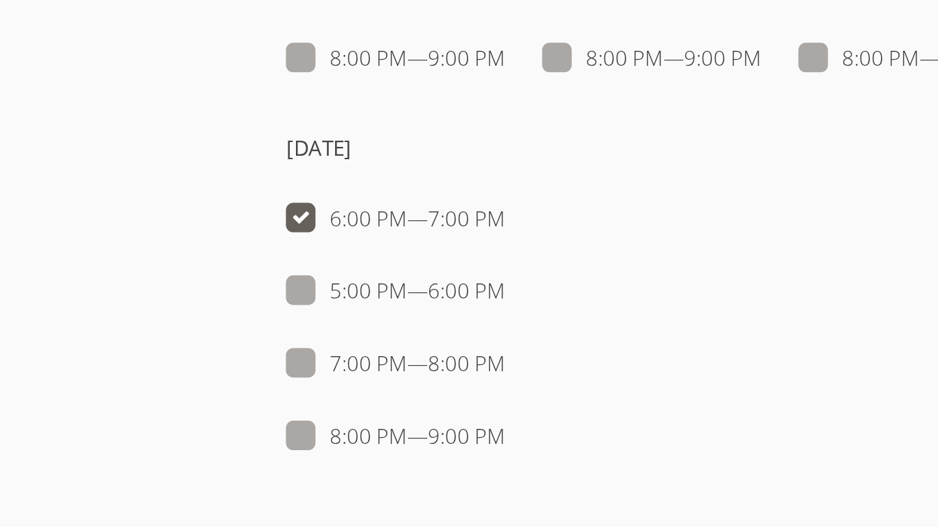
checkbox input "false"
checkbox input "true"
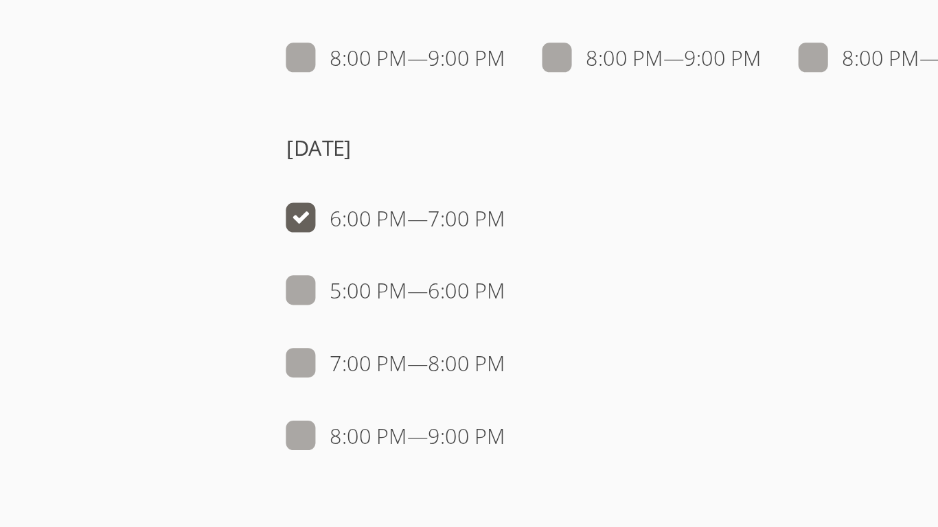
checkbox input "false"
checkbox input "true"
checkbox input "false"
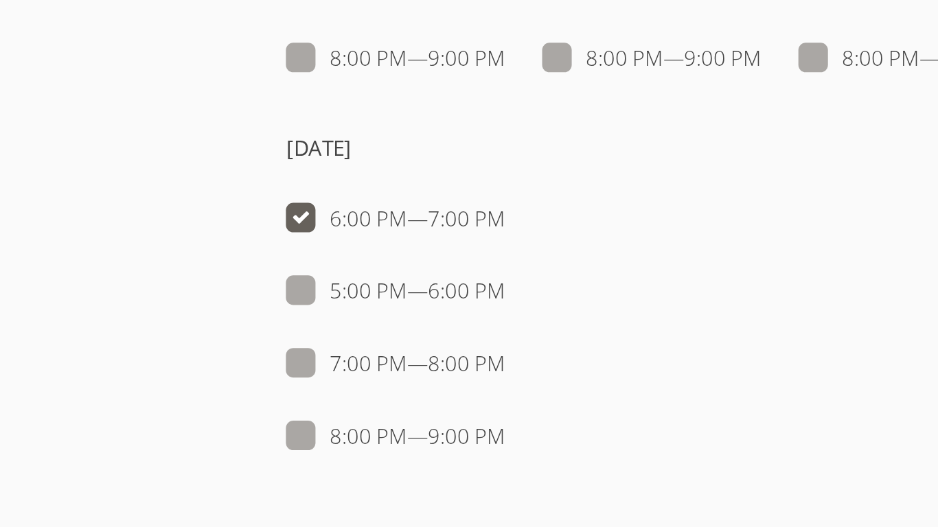
checkbox input "false"
checkbox input "true"
checkbox input "false"
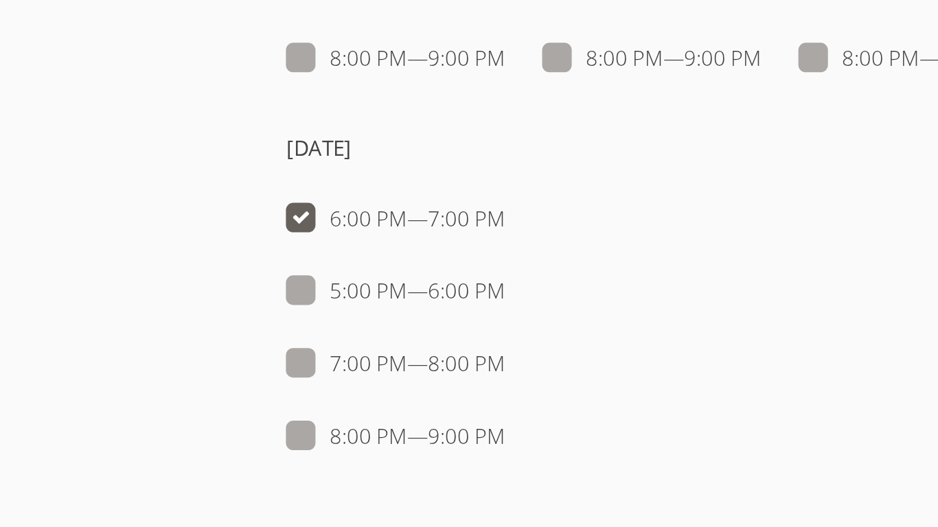
checkbox input "false"
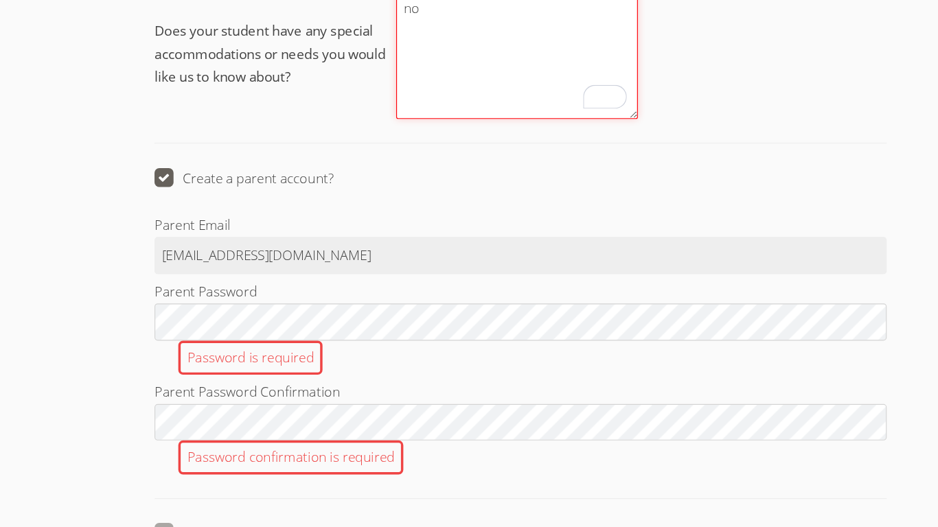
scroll to position [1887, 0]
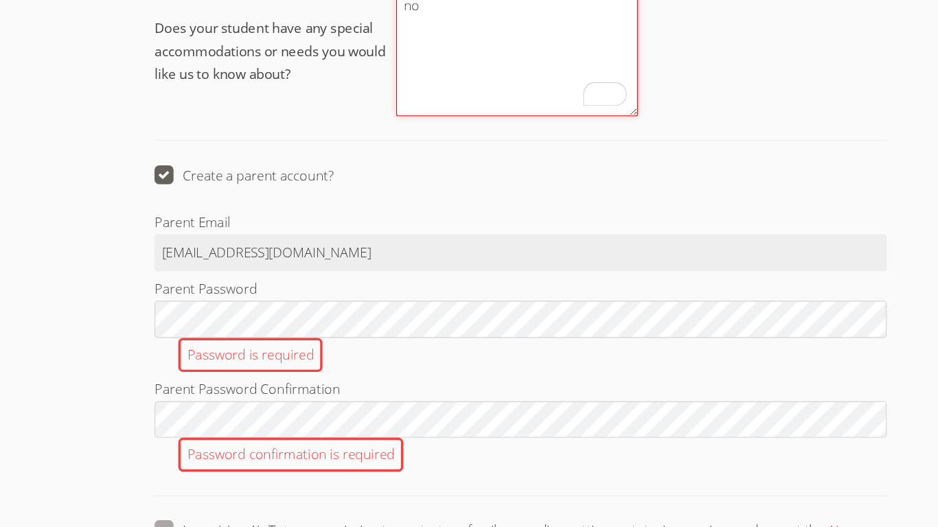
type textarea "no"
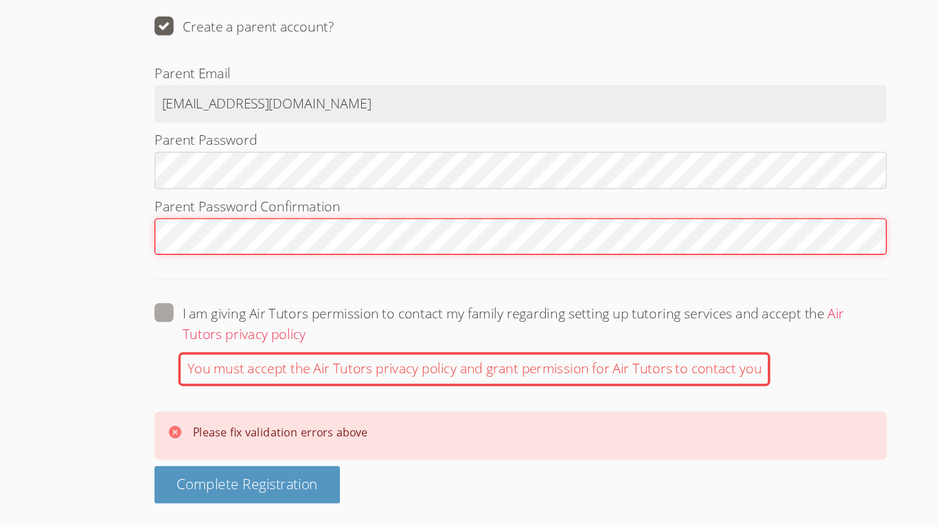
scroll to position [2016, 0]
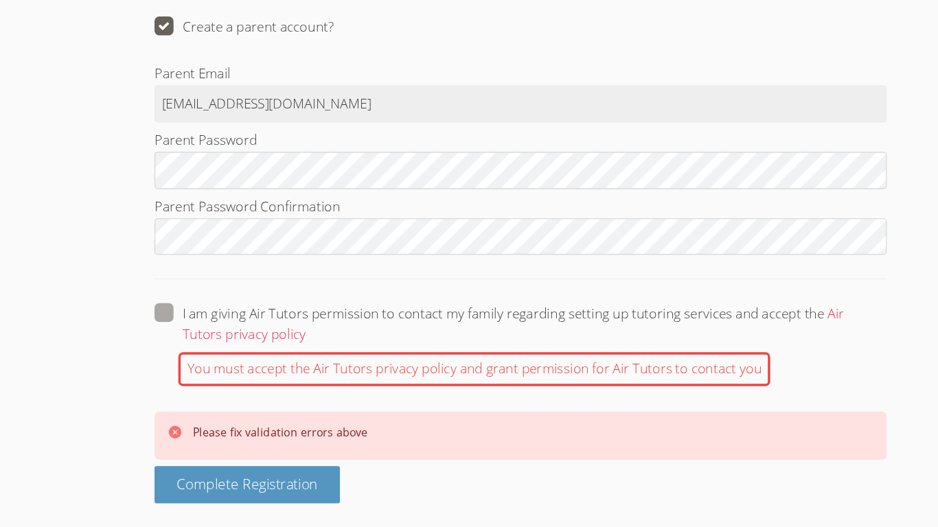
click at [283, 352] on span at bounding box center [283, 360] width 0 height 16
click at [283, 341] on input "I am giving Air Tutors permission to contact my family regarding setting up tut…" at bounding box center [289, 339] width 12 height 12
checkbox input "true"
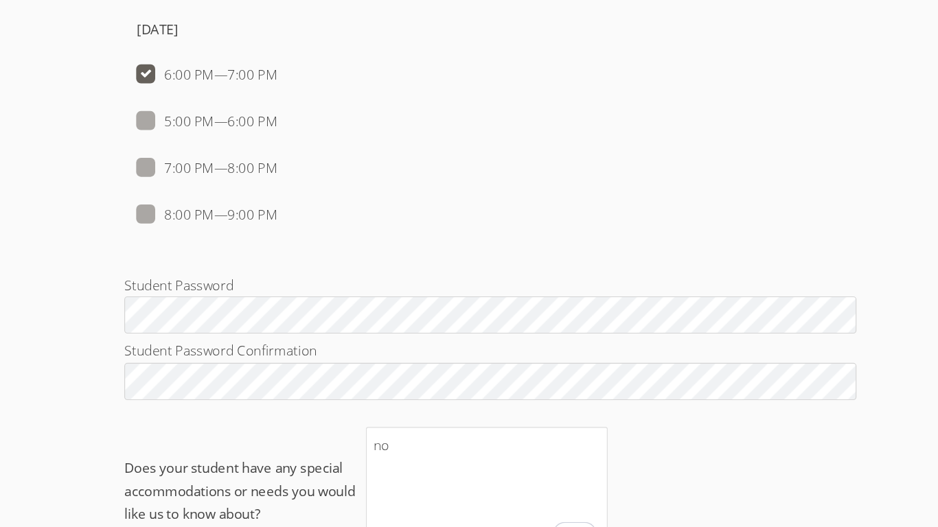
scroll to position [1981, 0]
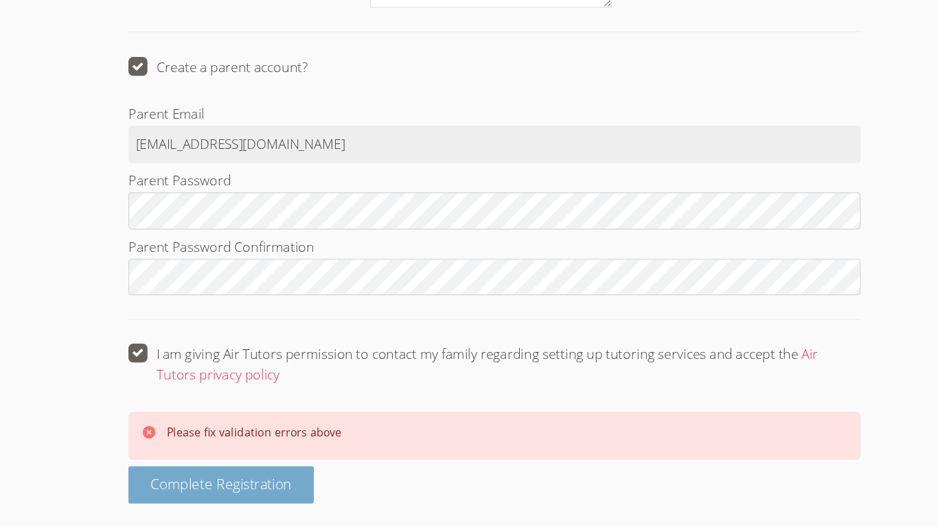
click at [290, 489] on span "Complete Registration" at bounding box center [232, 489] width 122 height 16
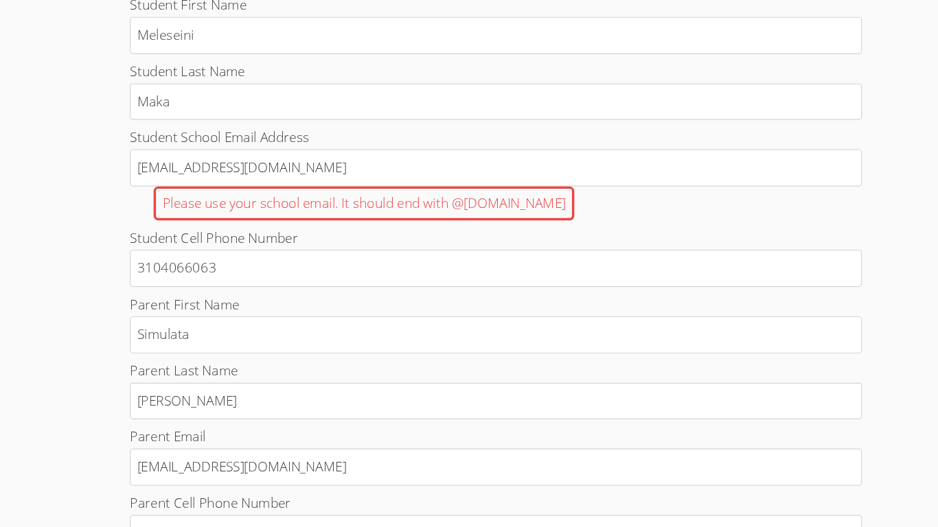
scroll to position [501, 0]
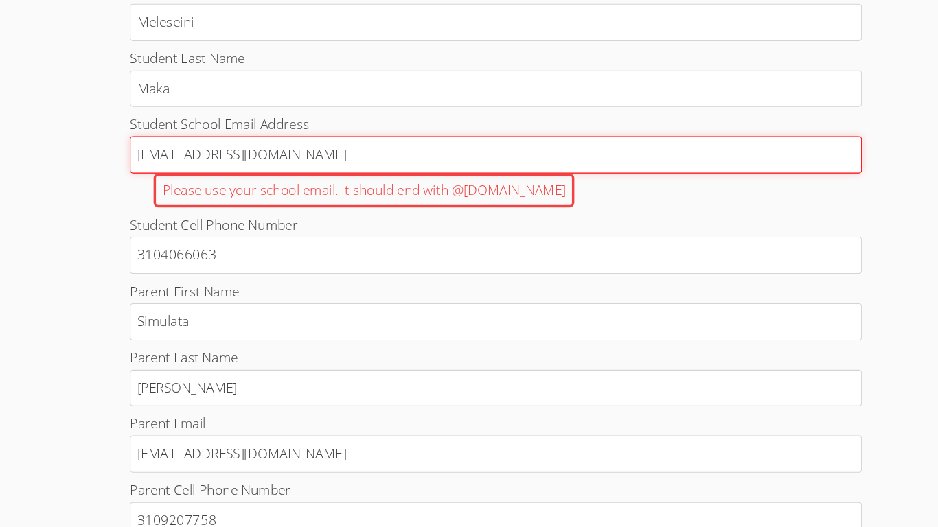
click at [325, 207] on input "makameleseini@gmail.com" at bounding box center [469, 204] width 634 height 32
type input "m.maka806@cvuhsd.org"
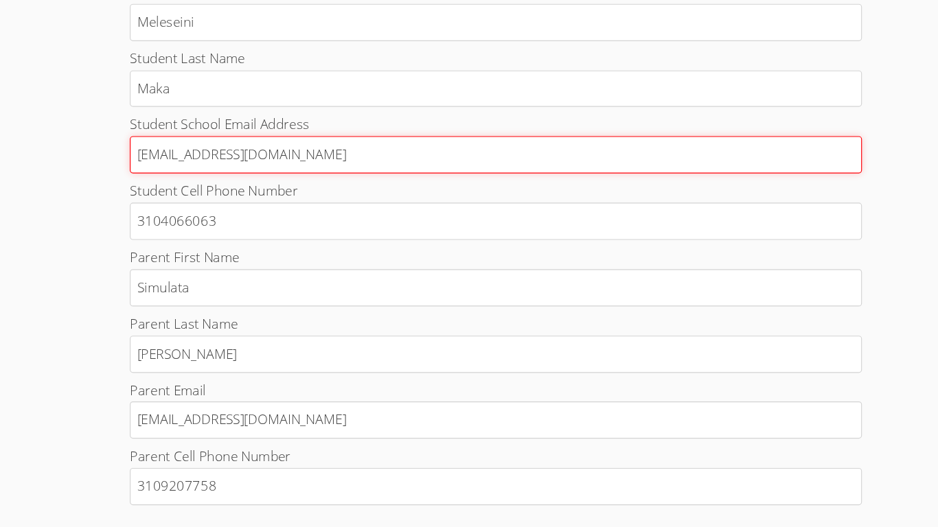
scroll to position [1904, 0]
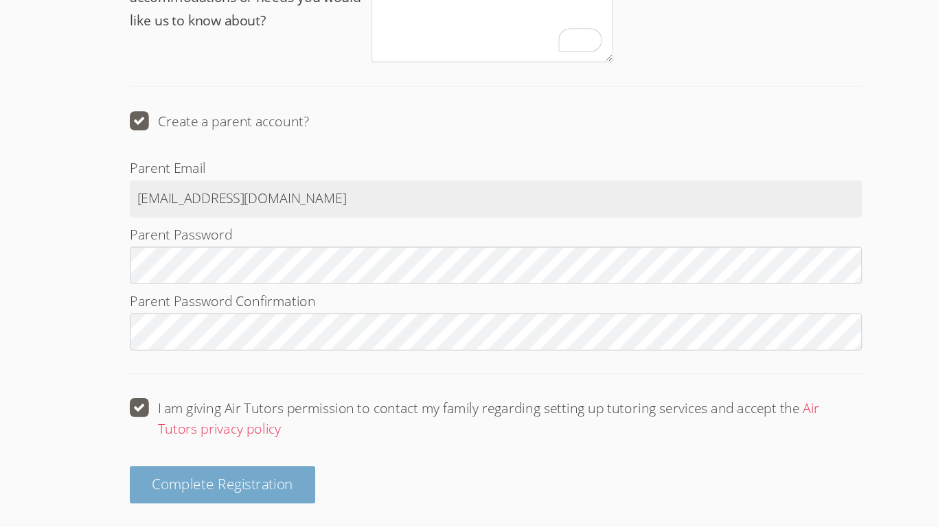
click at [219, 479] on button "Complete Registration" at bounding box center [232, 490] width 161 height 32
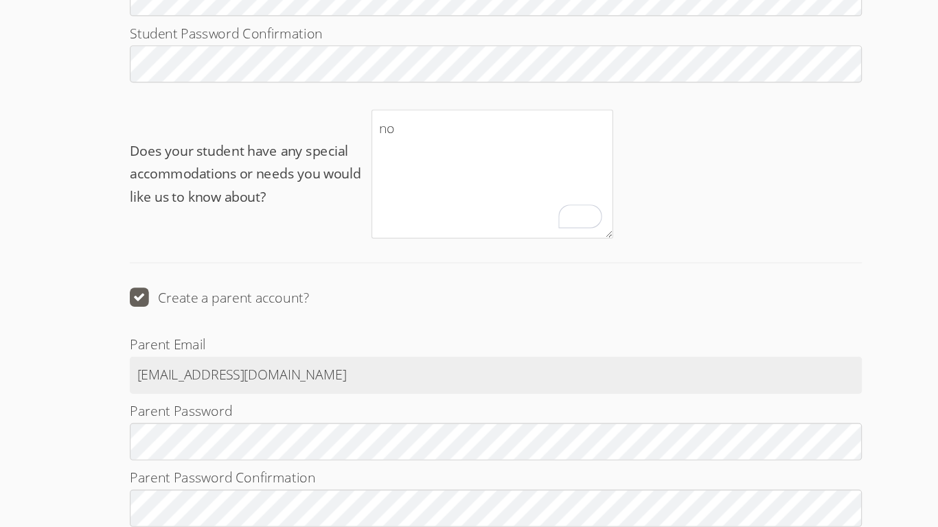
scroll to position [1995, 0]
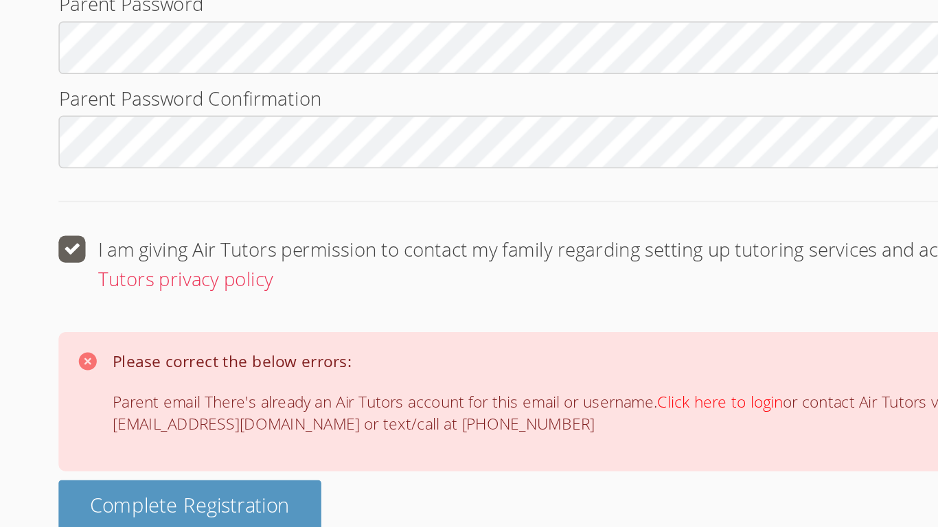
click at [543, 428] on link "Click here to login" at bounding box center [556, 426] width 77 height 13
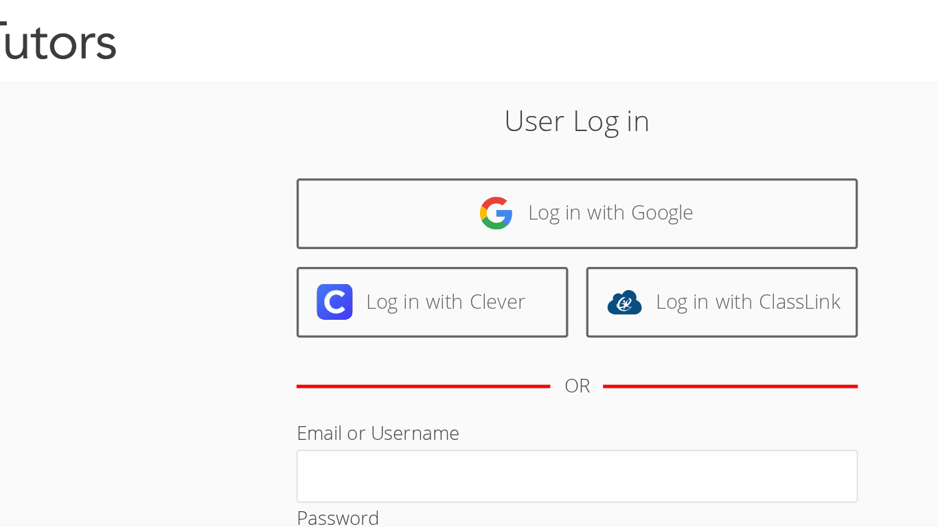
type input "m.maka806@cvuhsd.org"
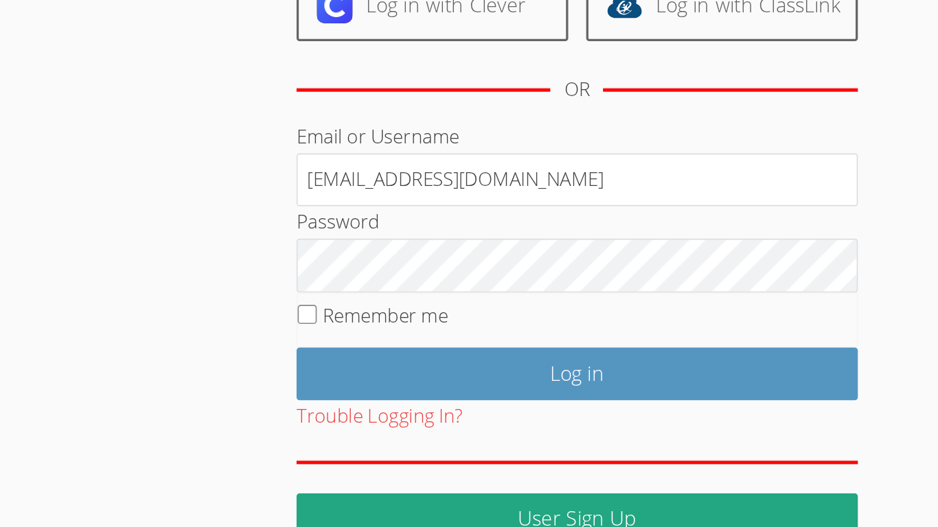
scroll to position [9, 0]
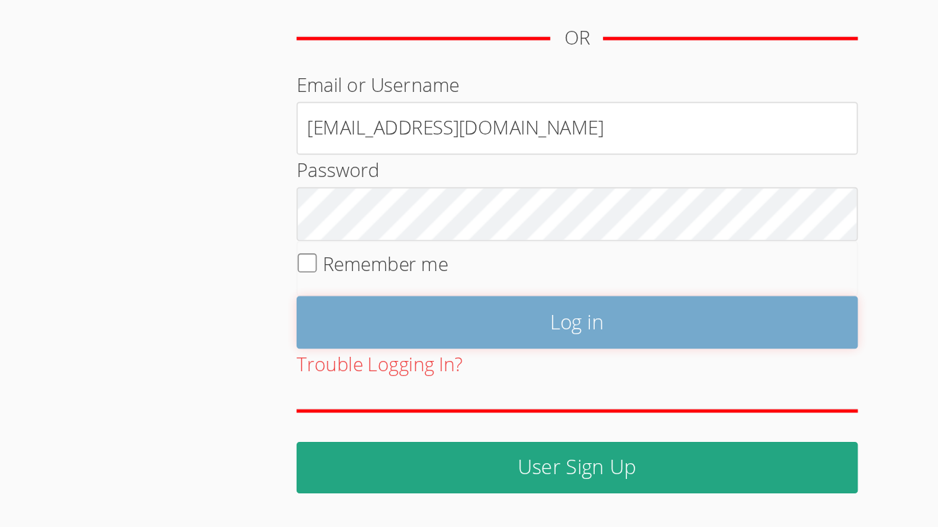
click at [378, 395] on input "Log in" at bounding box center [468, 402] width 343 height 32
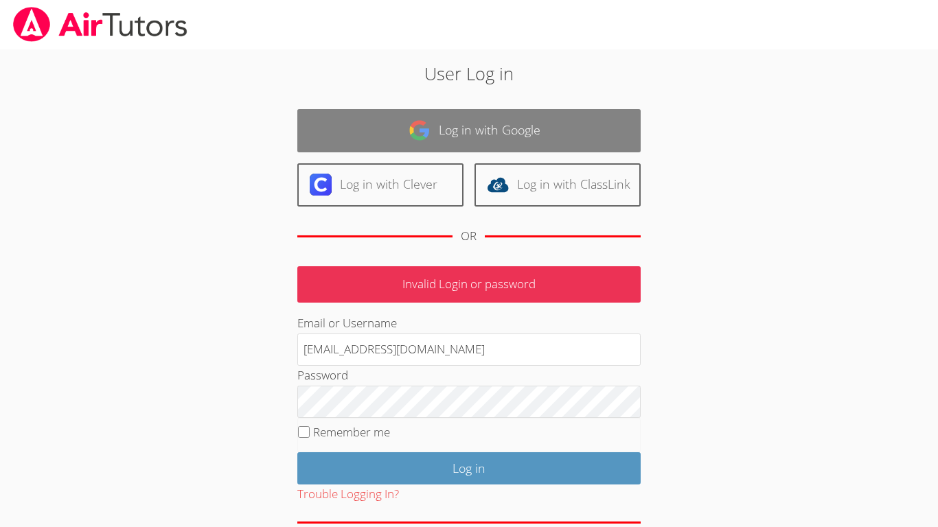
click at [459, 140] on link "Log in with Google" at bounding box center [468, 130] width 343 height 43
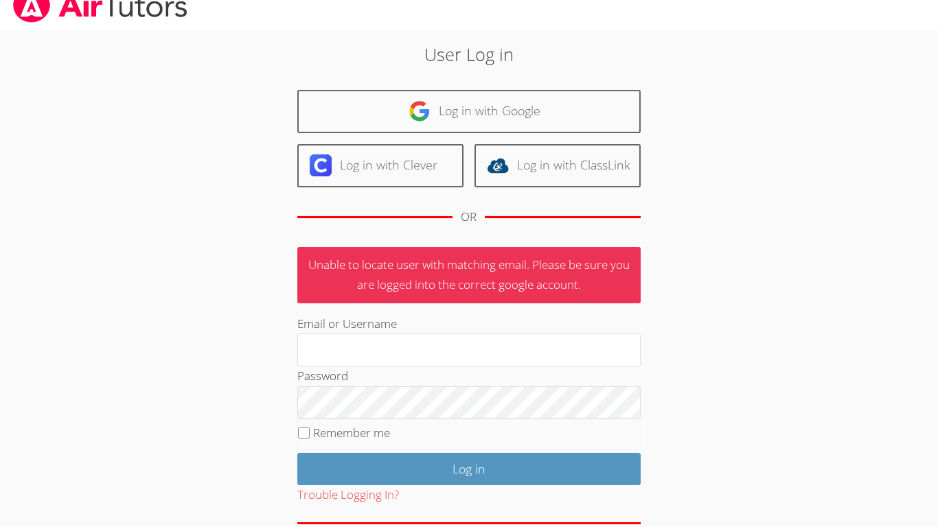
scroll to position [32, 0]
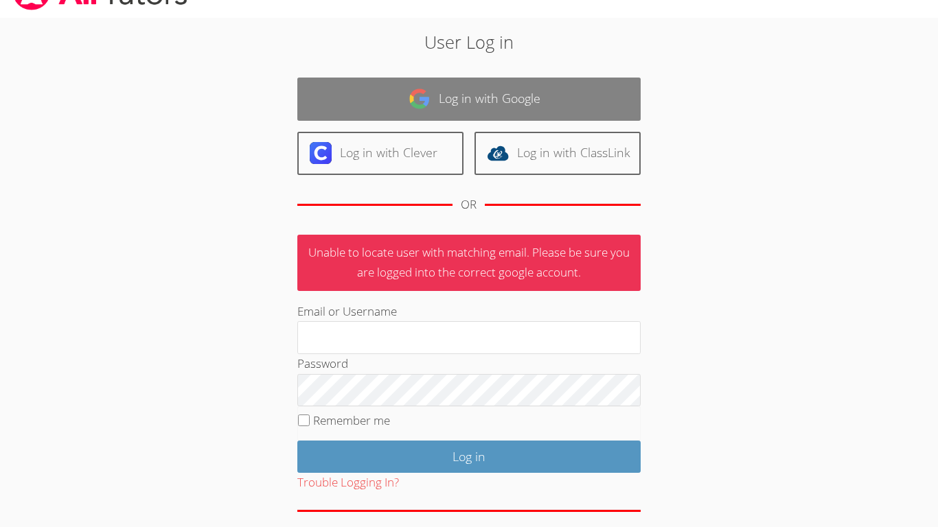
click at [536, 90] on link "Log in with Google" at bounding box center [468, 99] width 343 height 43
click at [540, 110] on link "Log in with Google" at bounding box center [468, 99] width 343 height 43
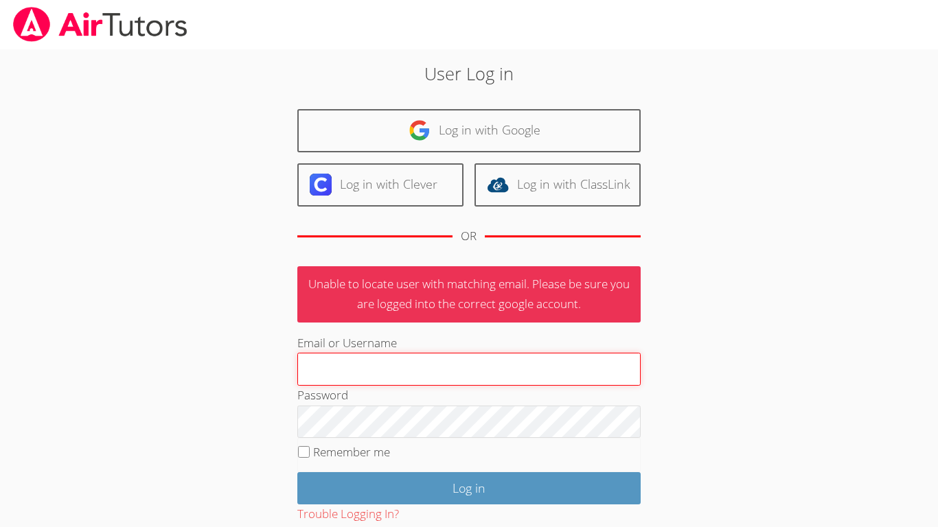
click at [571, 380] on input "Email or Username" at bounding box center [468, 369] width 343 height 33
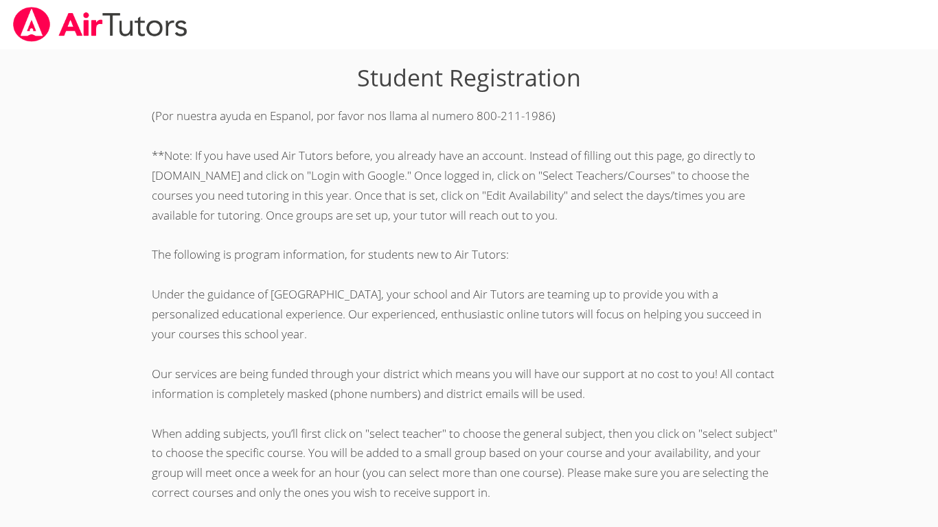
scroll to position [326, 0]
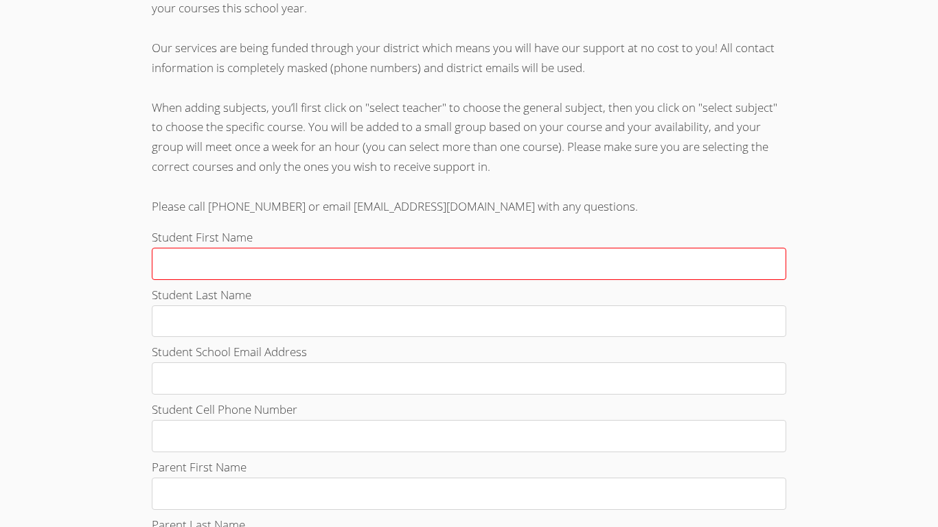
click at [374, 260] on input "Student First Name" at bounding box center [469, 264] width 634 height 32
click at [312, 277] on input "Student First Name" at bounding box center [469, 264] width 634 height 32
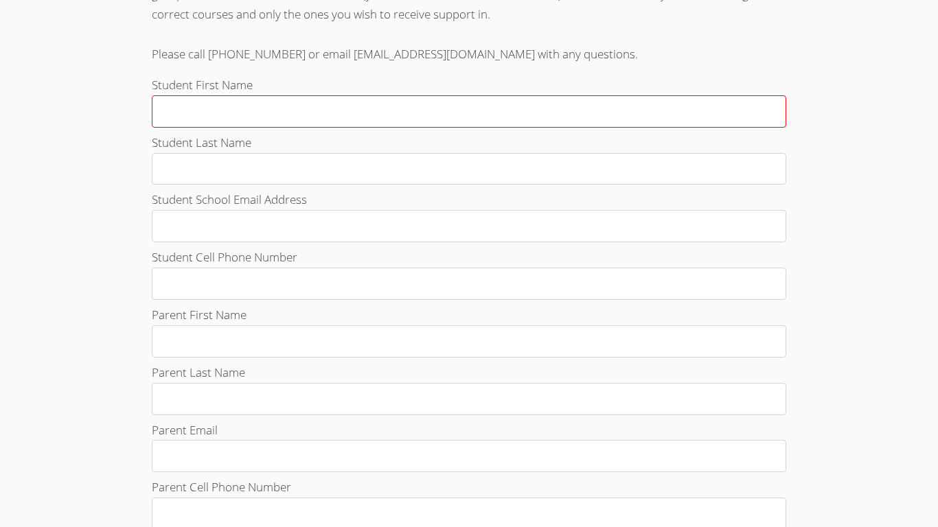
scroll to position [0, 0]
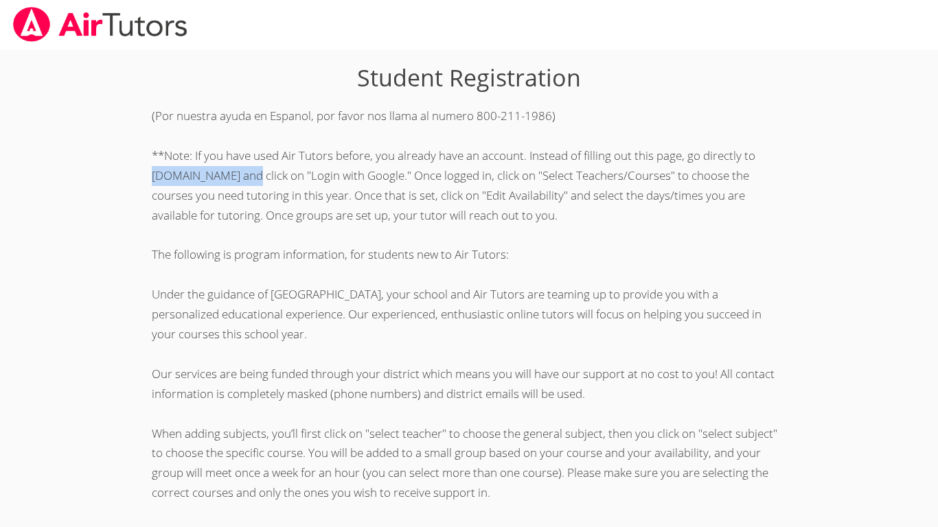
drag, startPoint x: 240, startPoint y: 176, endPoint x: 122, endPoint y: 170, distance: 118.2
copy p "app.airtutors.org"
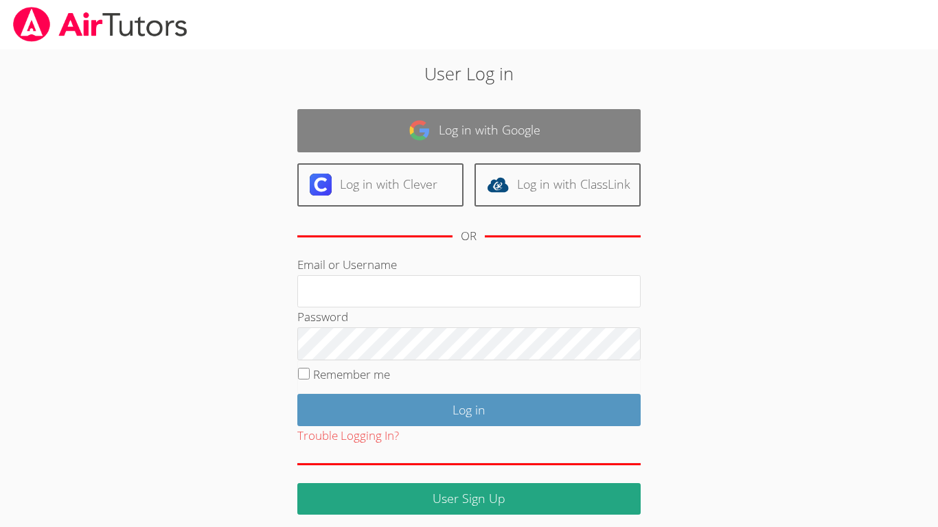
click at [591, 124] on link "Log in with Google" at bounding box center [468, 130] width 343 height 43
